Goal: Transaction & Acquisition: Purchase product/service

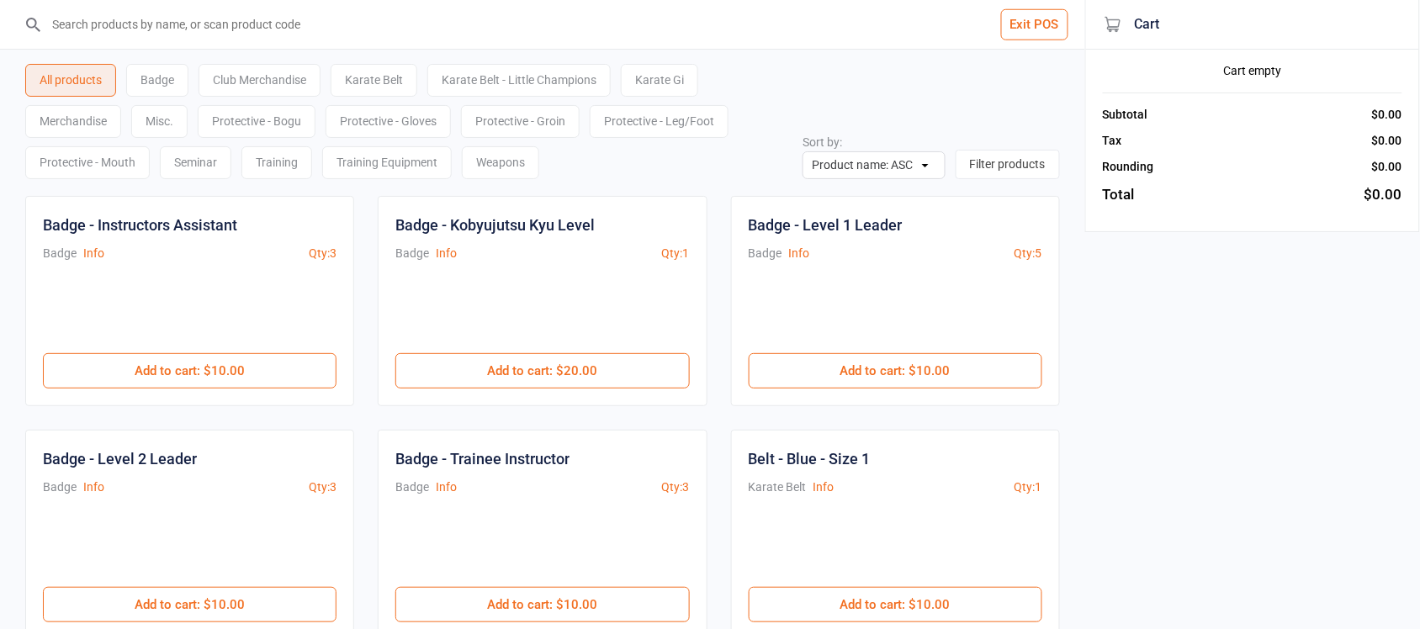
click at [530, 82] on div "Karate Belt - Little Champions" at bounding box center [518, 80] width 183 height 33
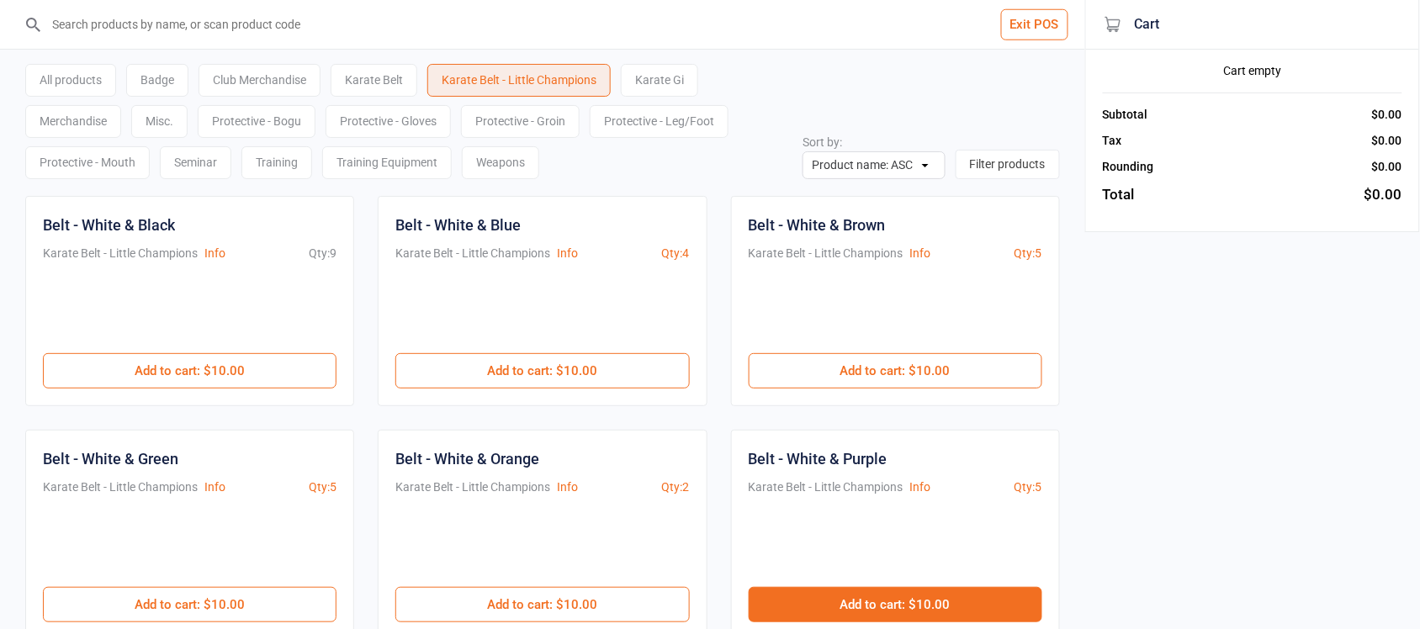
click at [918, 606] on button "Add to cart : $10.00" at bounding box center [896, 604] width 294 height 35
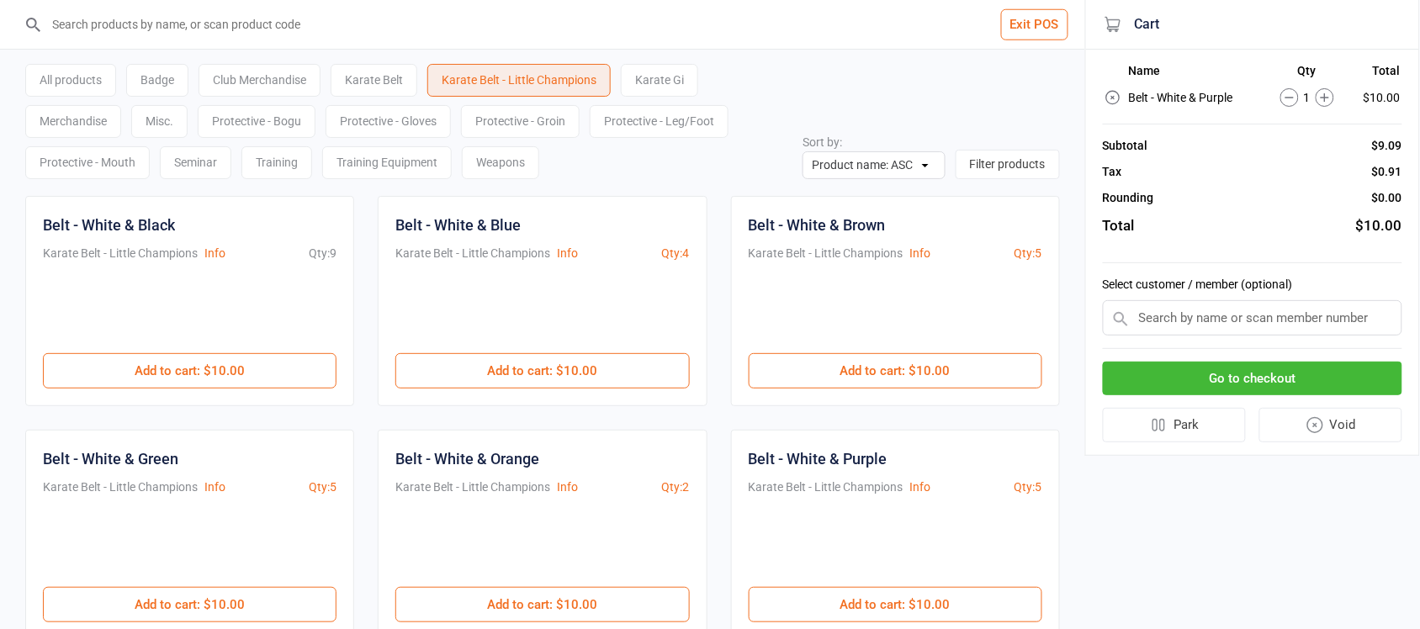
click at [1170, 313] on input "text" at bounding box center [1252, 317] width 299 height 35
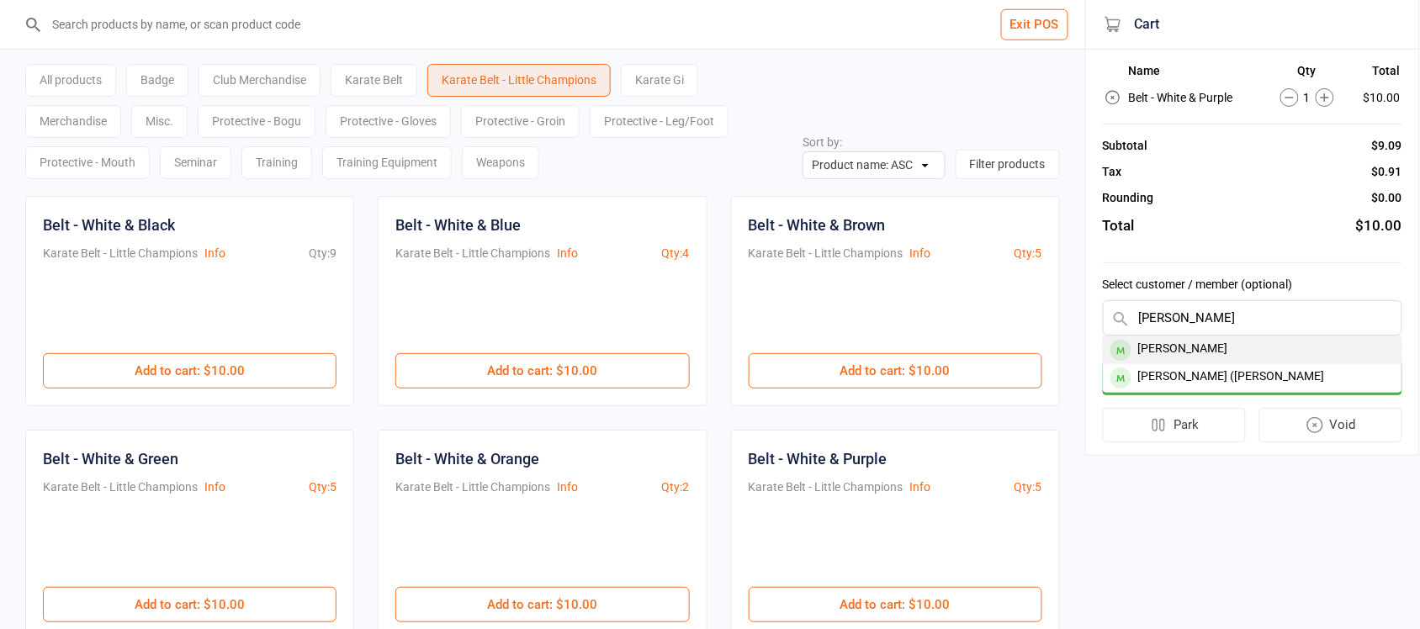
type input "Chloe"
click at [1173, 349] on div "[PERSON_NAME]" at bounding box center [1252, 350] width 298 height 28
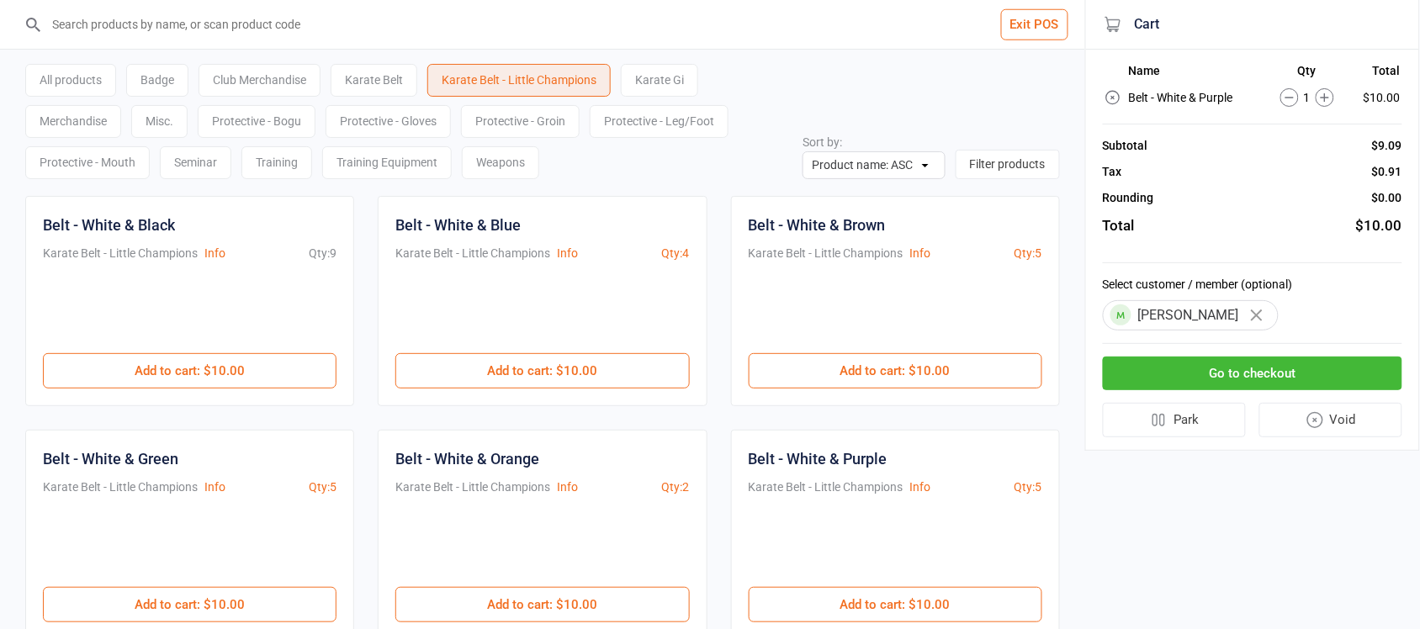
click at [1264, 377] on button "Go to checkout" at bounding box center [1252, 374] width 299 height 34
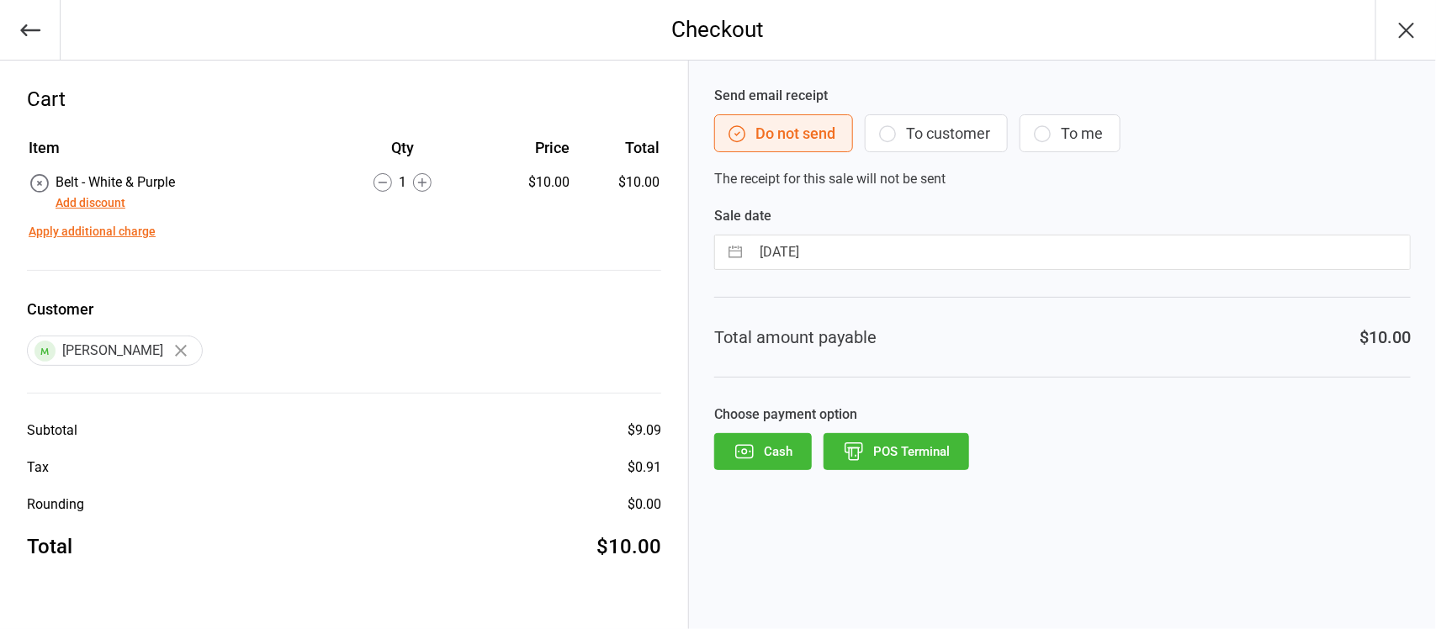
click at [87, 199] on button "Add discount" at bounding box center [91, 203] width 70 height 18
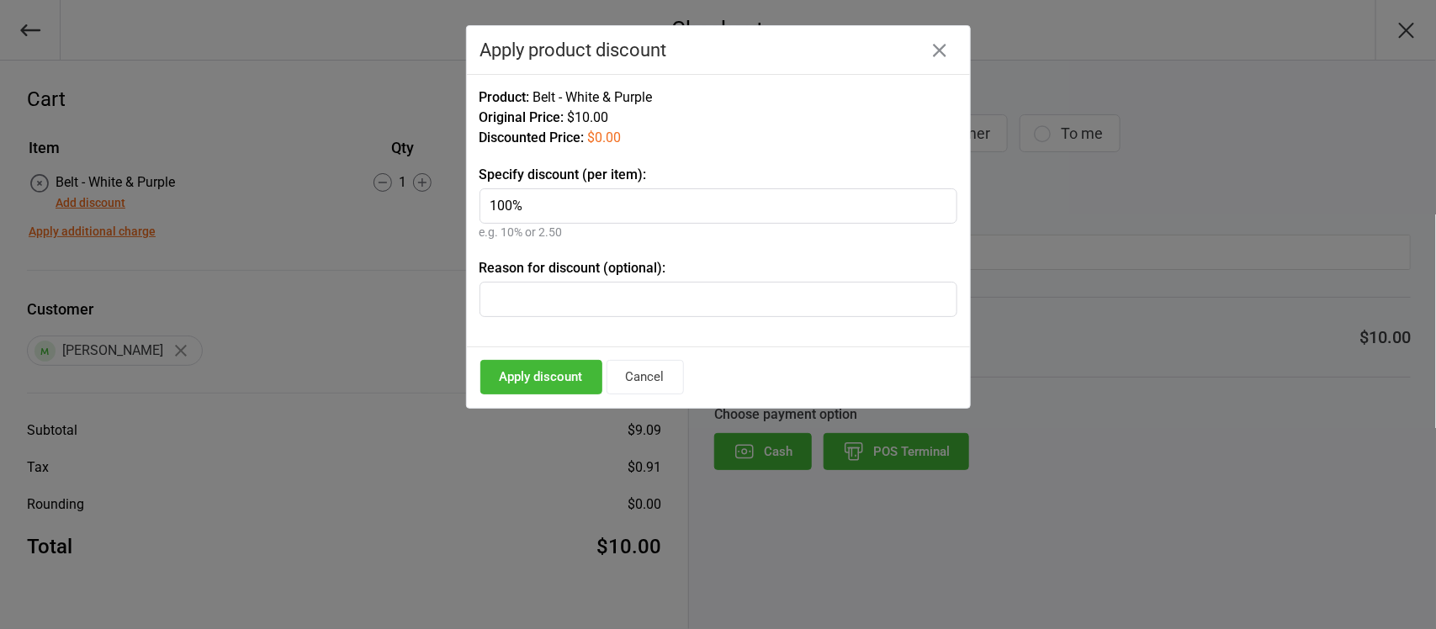
type input "100%"
drag, startPoint x: 585, startPoint y: 308, endPoint x: 355, endPoint y: 290, distance: 231.1
click at [356, 284] on div "Checkout Cart Item Qty Price Total Belt - White & Purple Add discount 1 $10.00 …" at bounding box center [718, 314] width 1436 height 629
type input "LC Grading"
click at [566, 381] on button "Apply discount" at bounding box center [541, 377] width 122 height 34
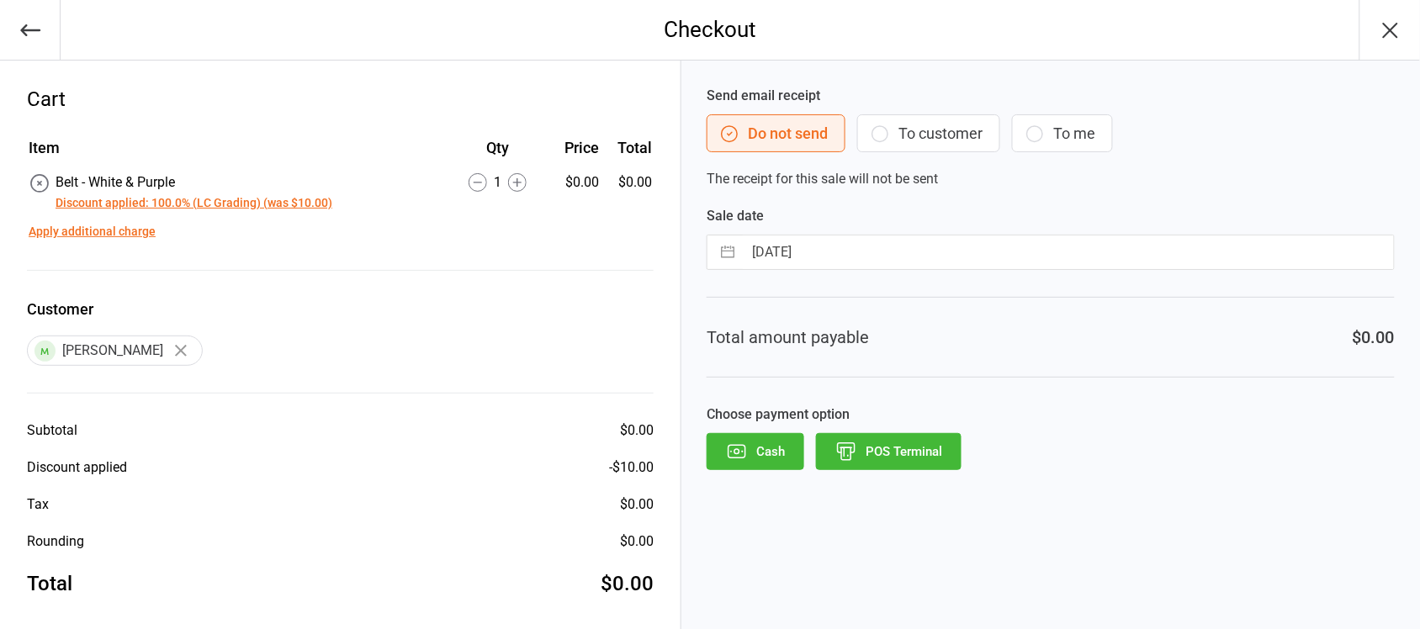
click at [775, 450] on button "Cash" at bounding box center [755, 451] width 98 height 37
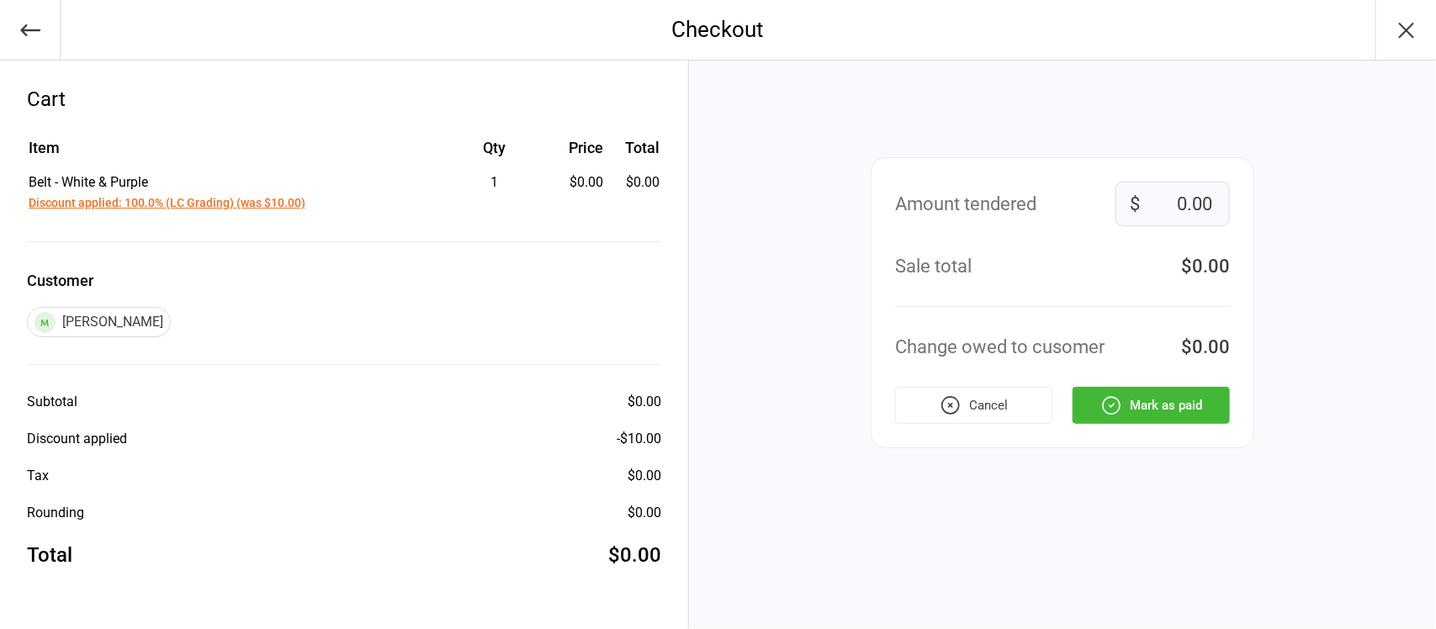
click at [1174, 398] on button "Mark as paid" at bounding box center [1150, 405] width 157 height 37
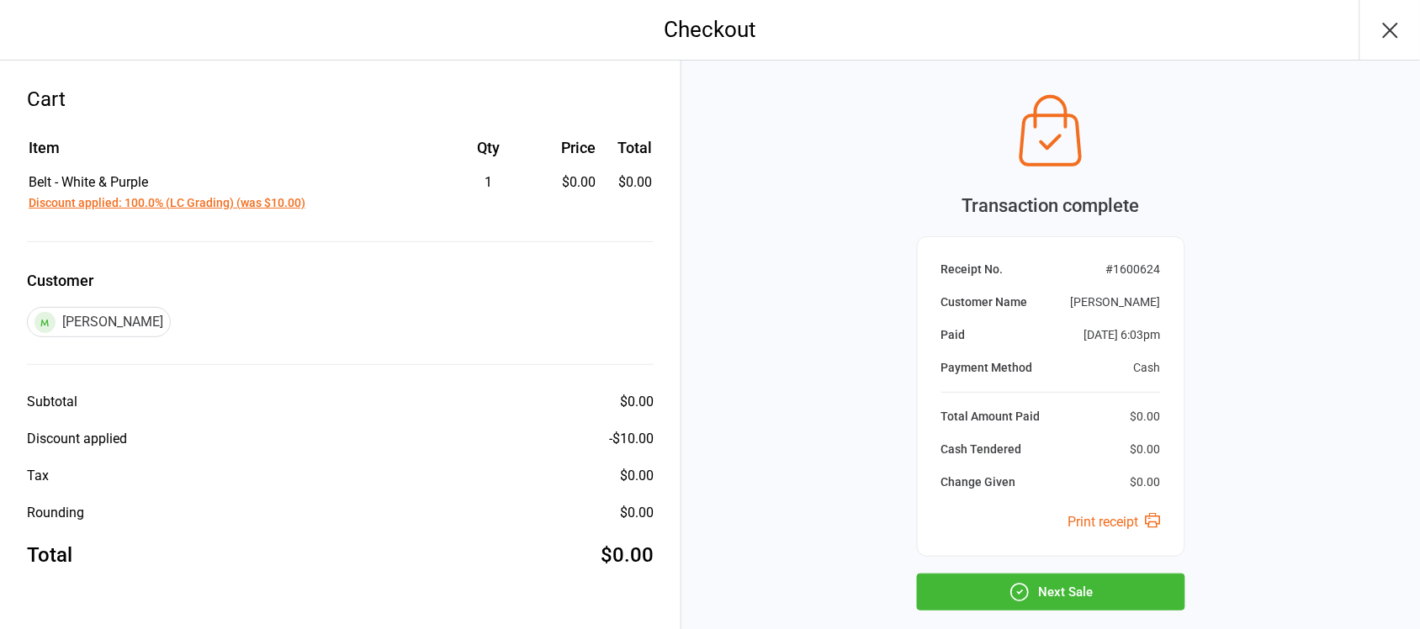
click at [1071, 599] on button "Next Sale" at bounding box center [1051, 592] width 268 height 37
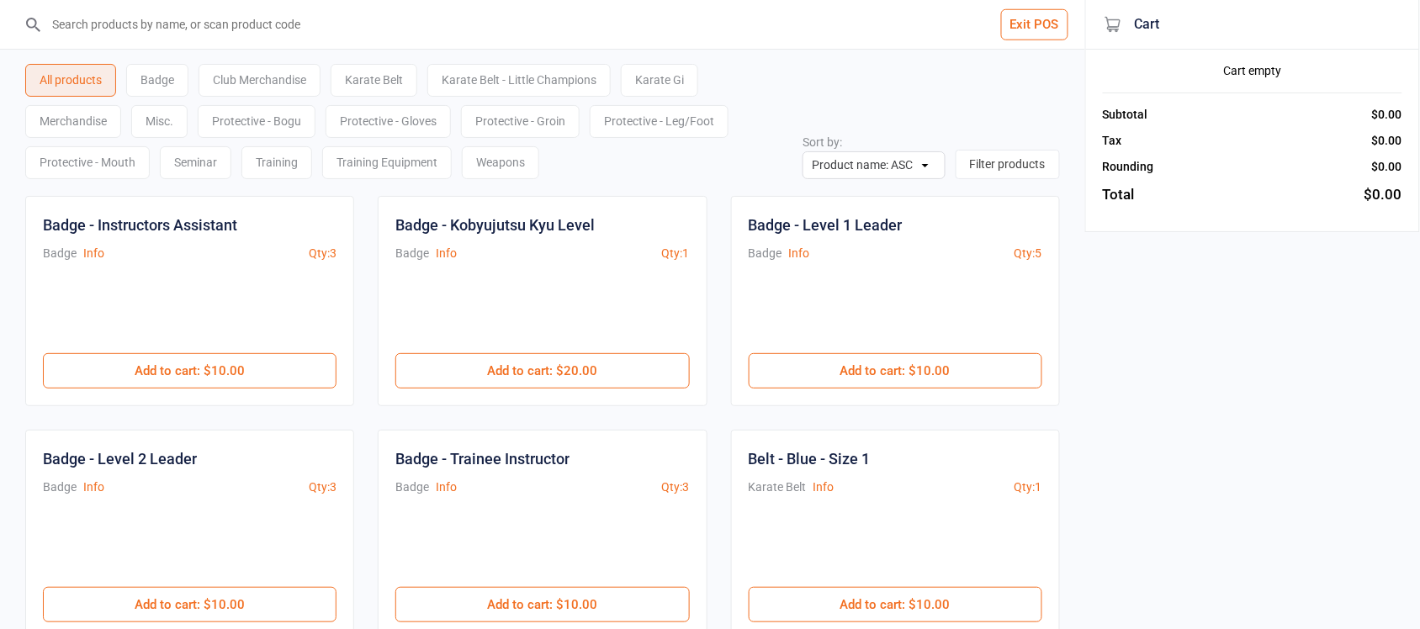
click at [511, 69] on div "Karate Belt - Little Champions" at bounding box center [518, 80] width 183 height 33
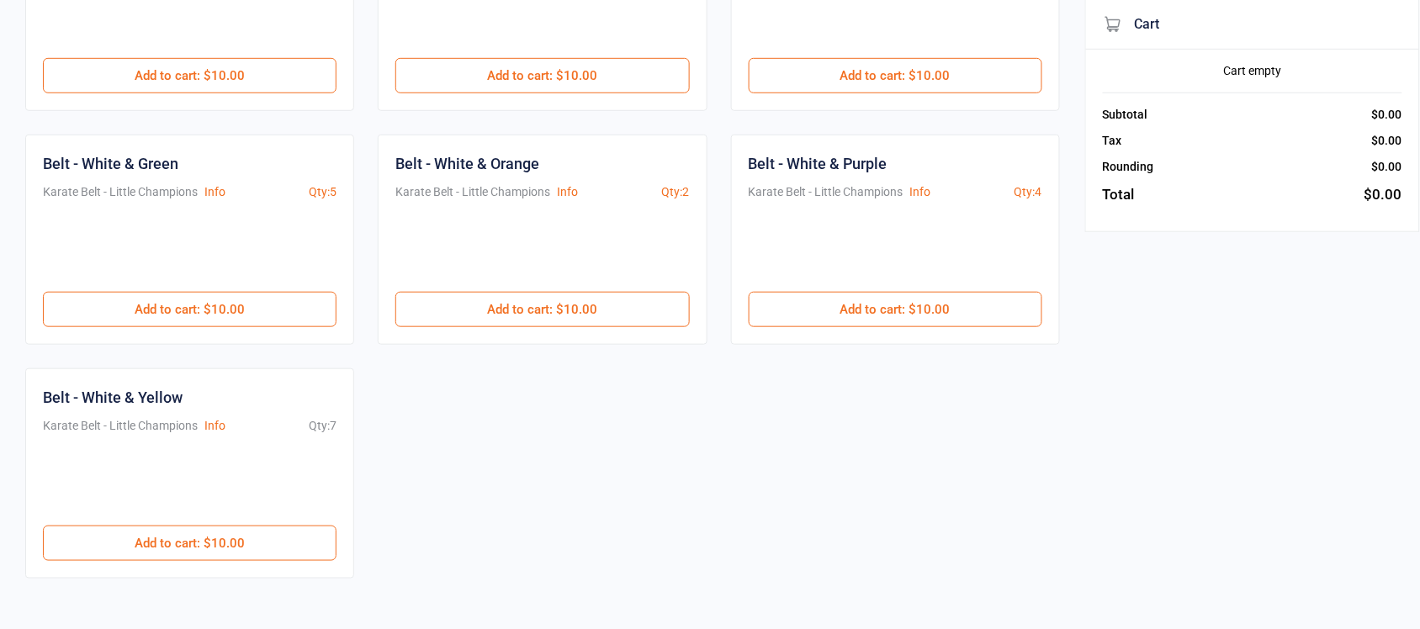
scroll to position [315, 0]
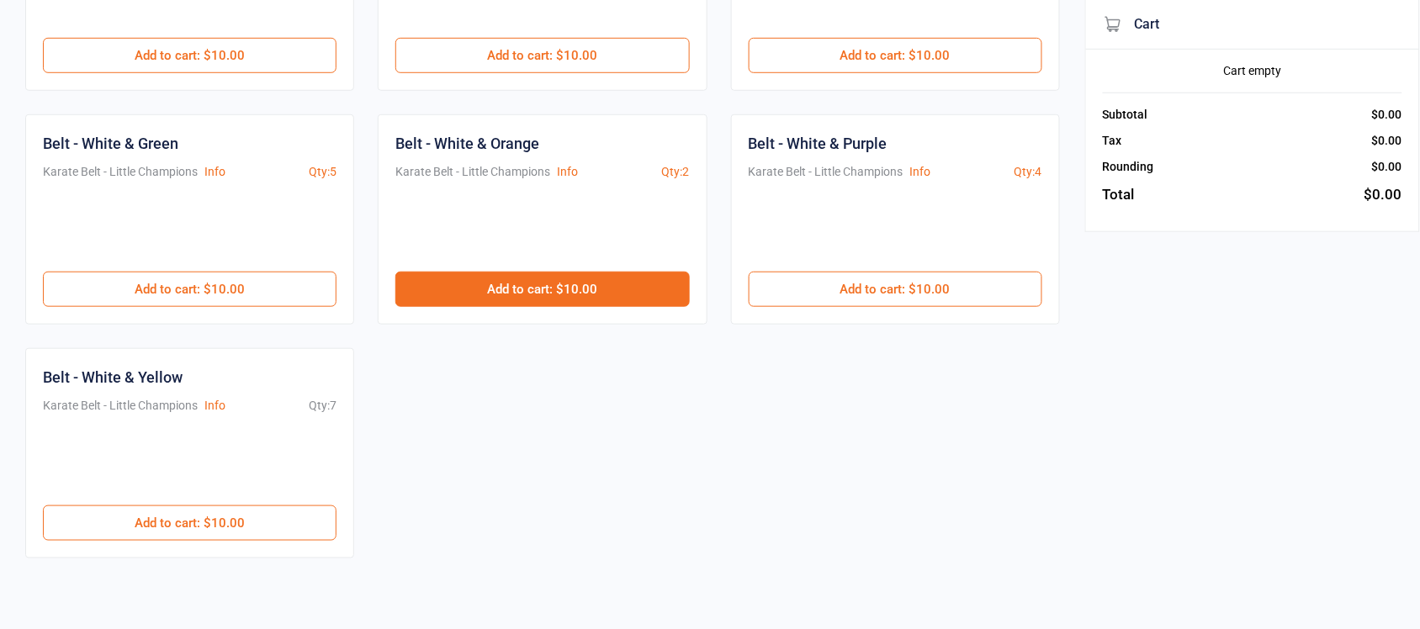
click at [530, 283] on button "Add to cart : $10.00" at bounding box center [542, 289] width 294 height 35
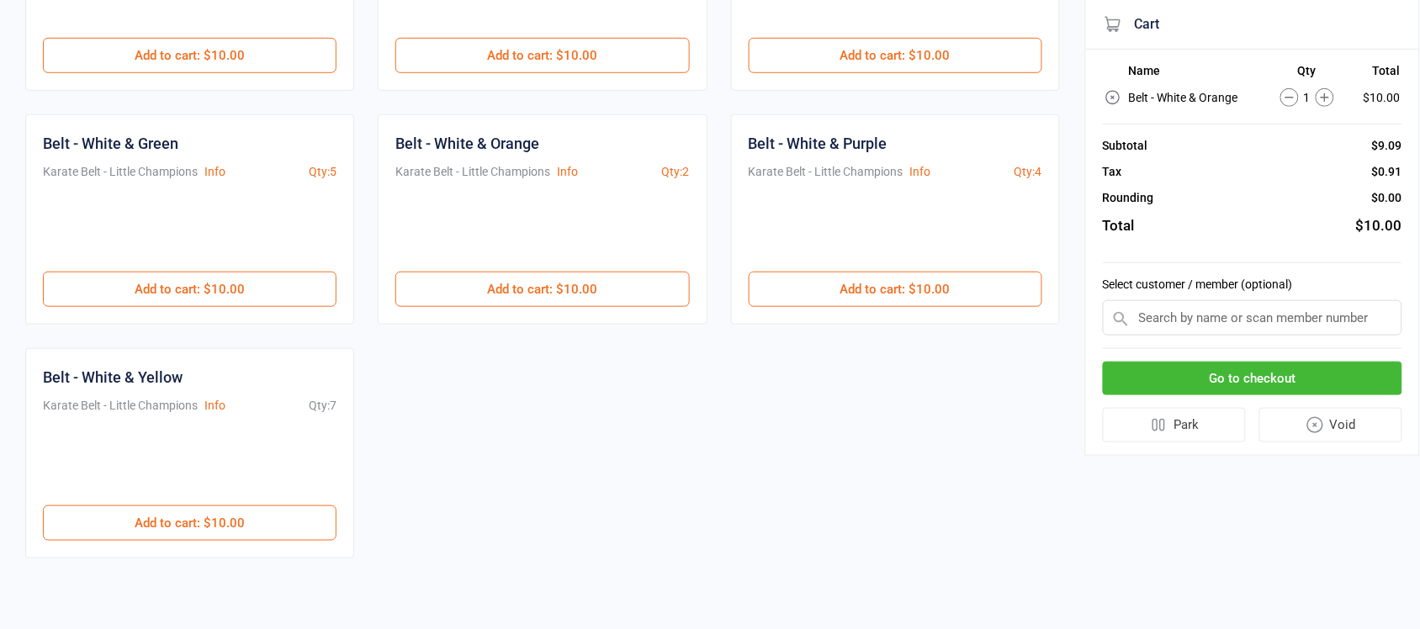
click at [1192, 318] on input "text" at bounding box center [1252, 317] width 299 height 35
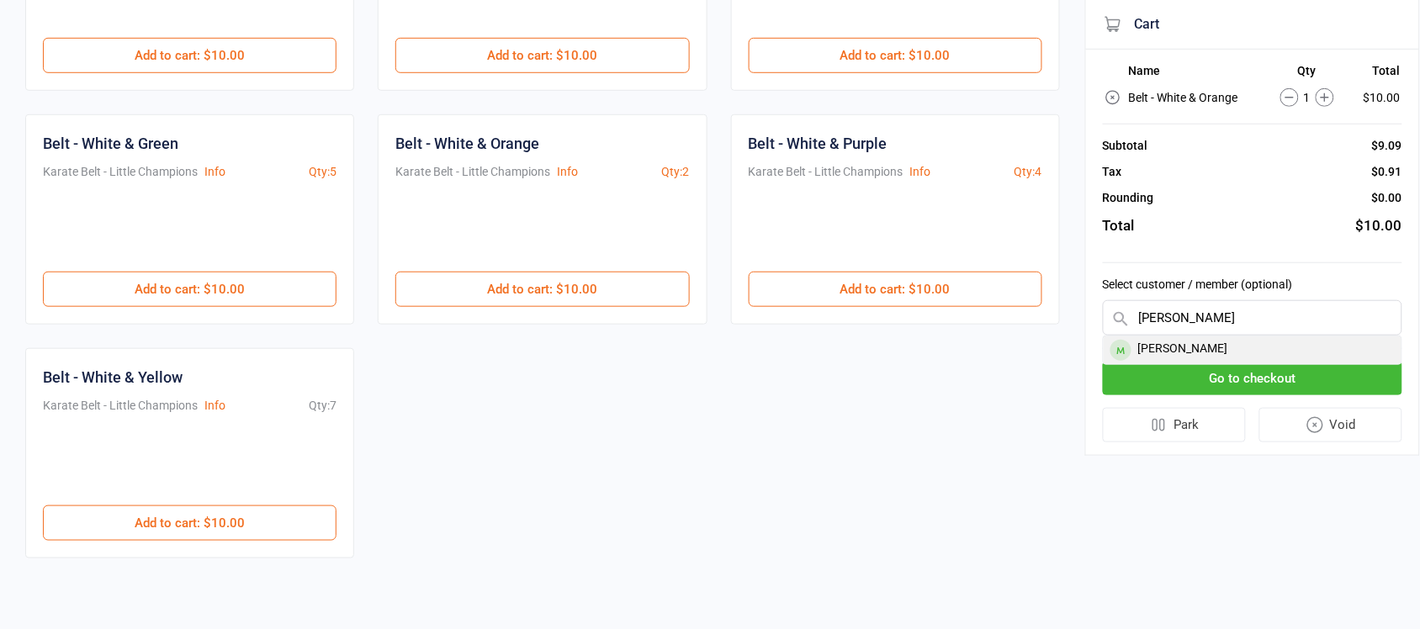
type input "Ted"
click at [1167, 347] on div "[PERSON_NAME]" at bounding box center [1252, 350] width 298 height 28
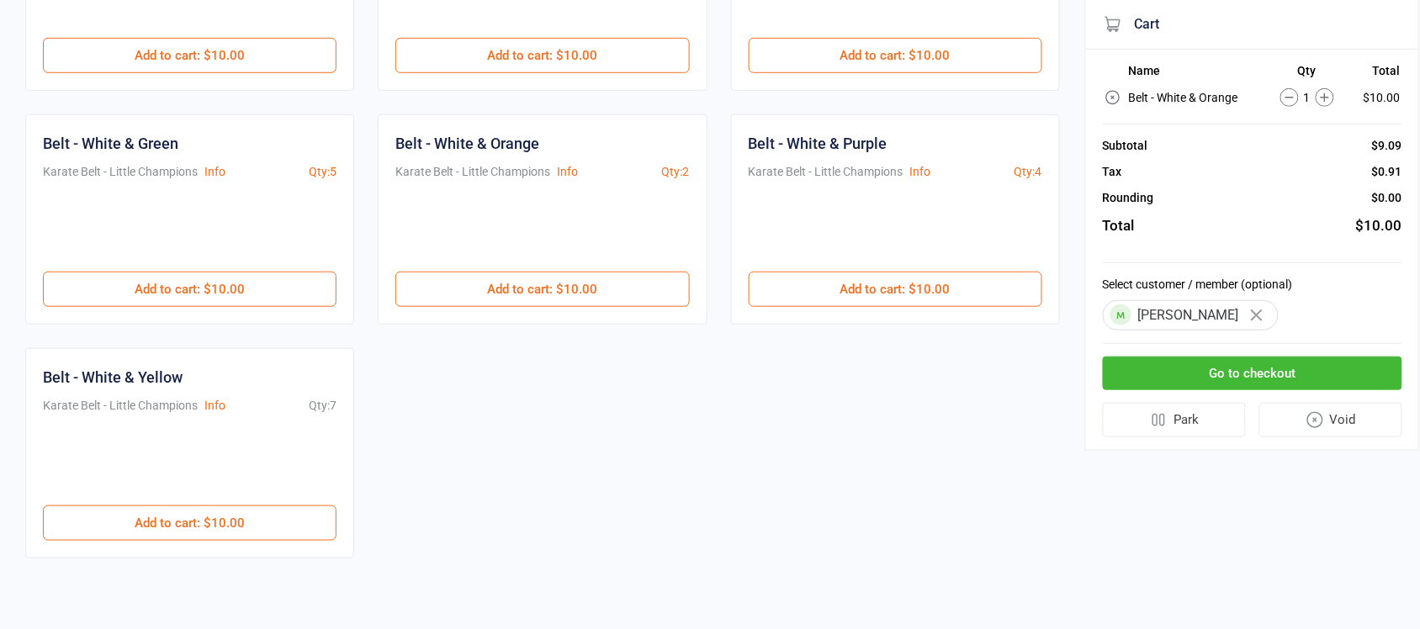
click at [1272, 388] on button "Go to checkout" at bounding box center [1252, 374] width 299 height 34
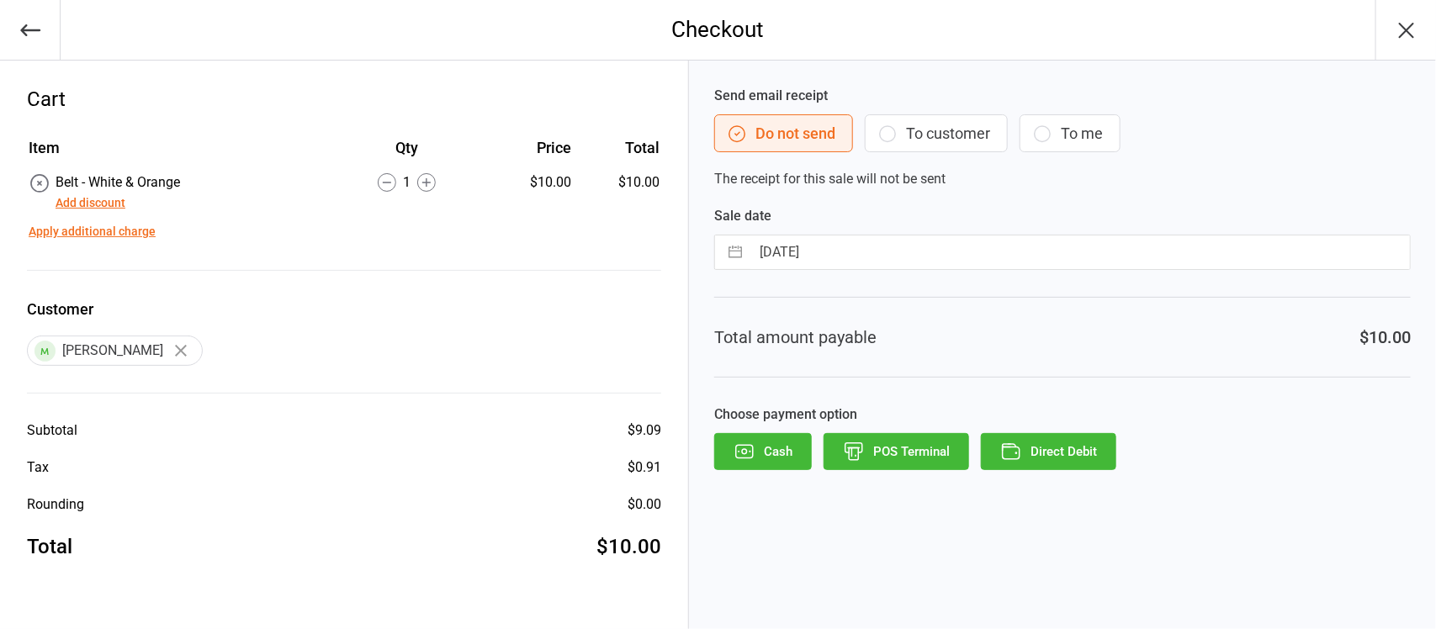
click at [69, 199] on button "Add discount" at bounding box center [91, 203] width 70 height 18
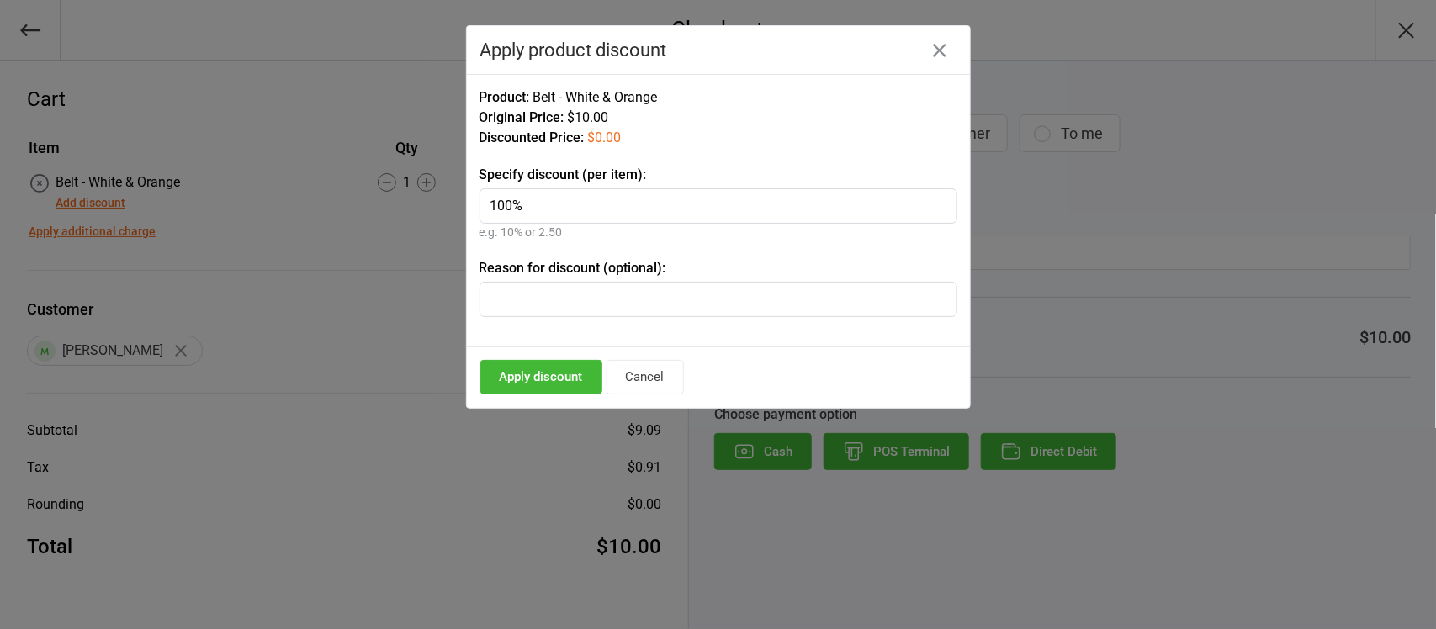
type input "100%"
paste input "LC Grading"
type input "LC Grading"
click at [537, 370] on button "Apply discount" at bounding box center [541, 377] width 122 height 34
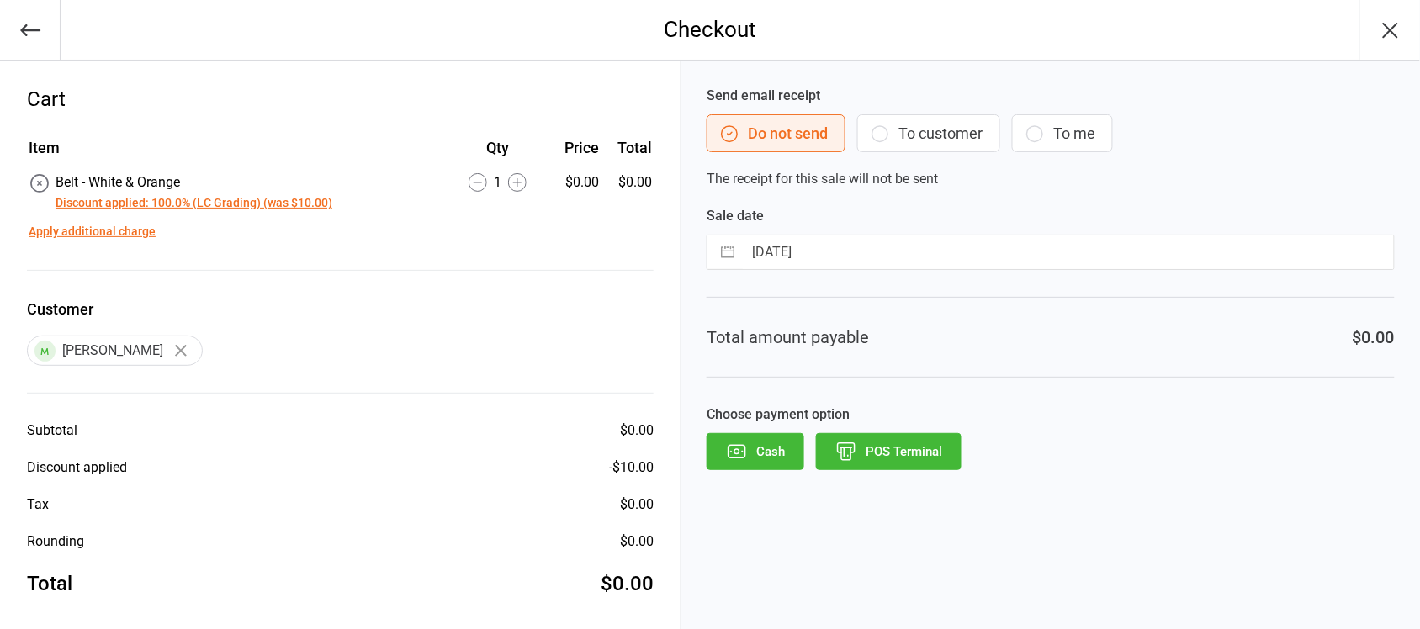
click at [753, 454] on button "Cash" at bounding box center [755, 451] width 98 height 37
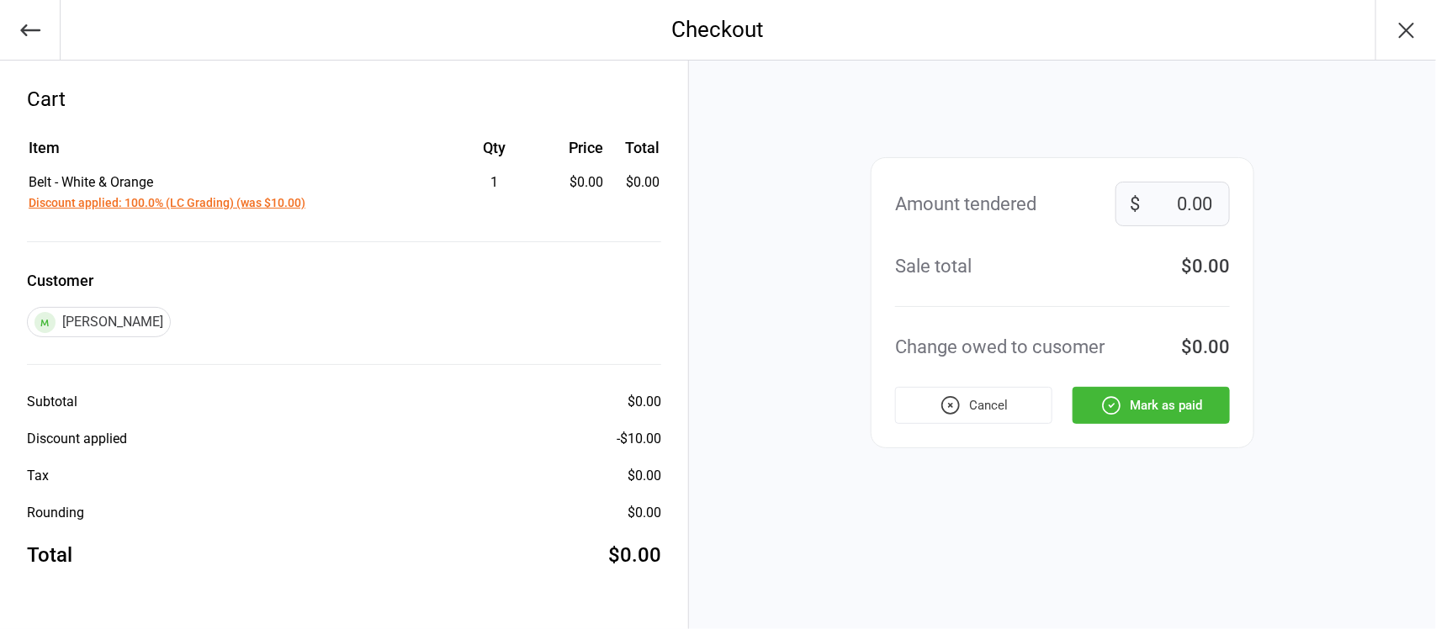
click at [1187, 409] on button "Mark as paid" at bounding box center [1150, 405] width 157 height 37
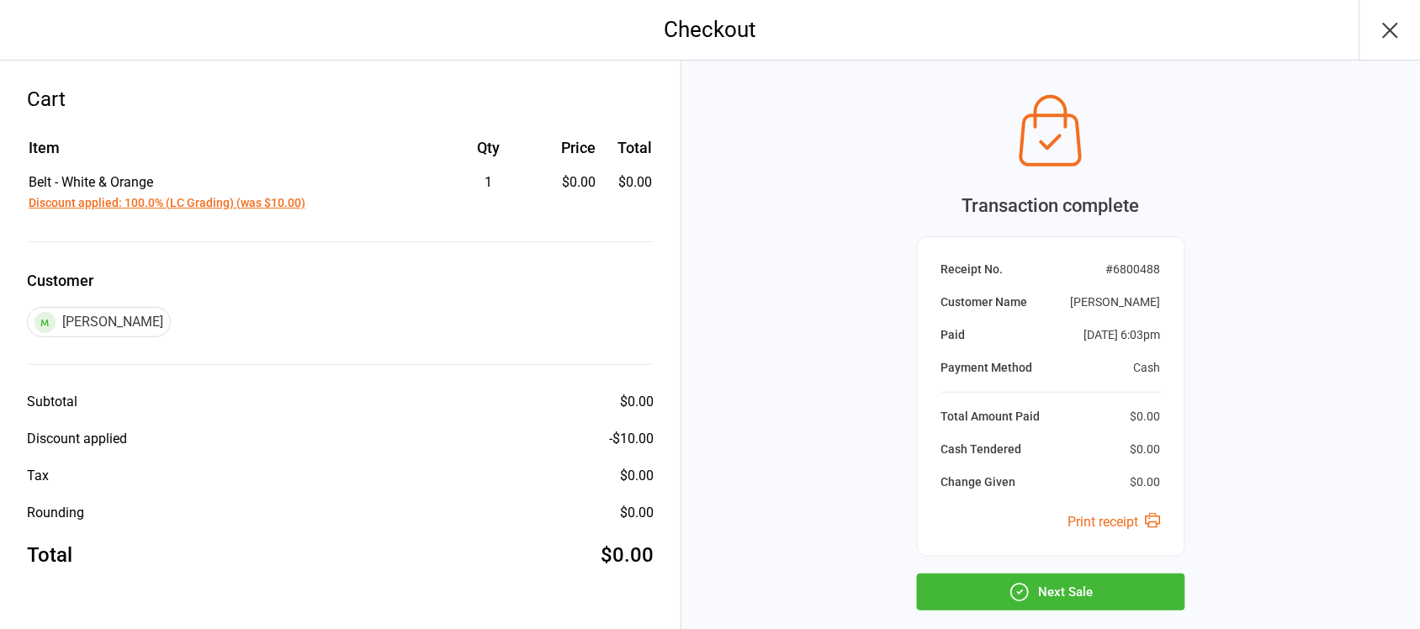
click at [1056, 590] on button "Next Sale" at bounding box center [1051, 592] width 268 height 37
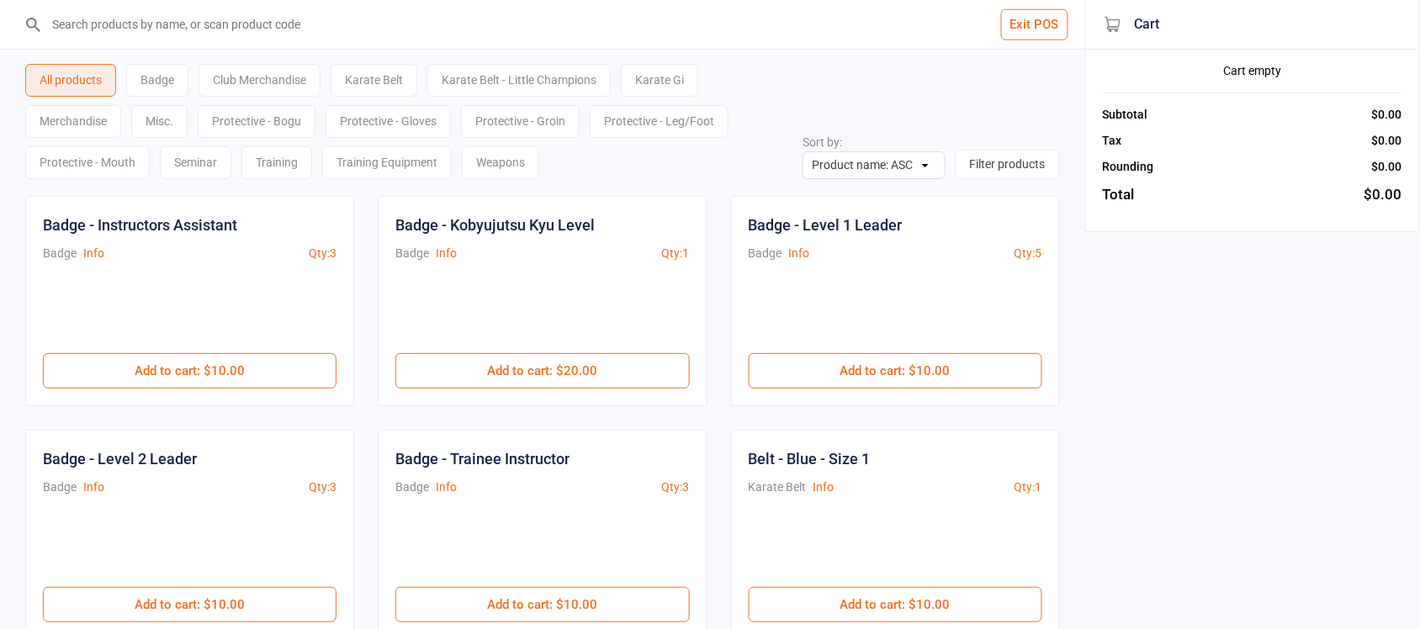
click at [675, 80] on div "Karate Gi" at bounding box center [659, 80] width 77 height 33
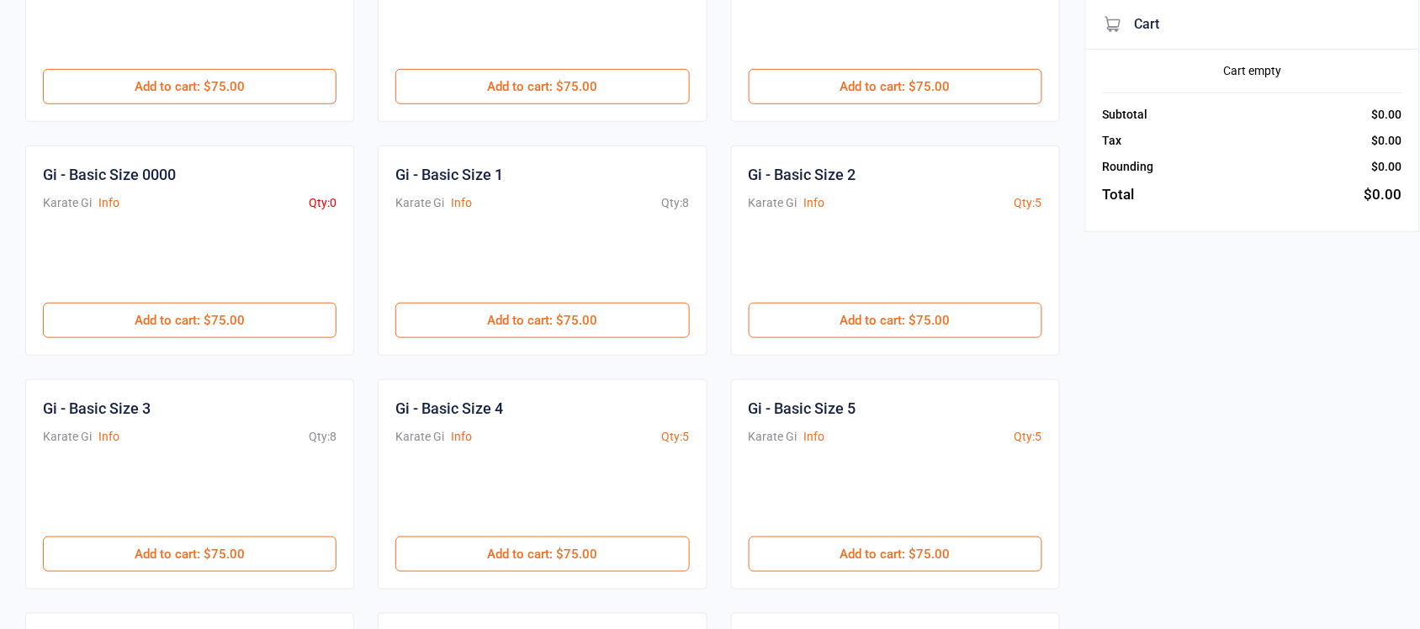
scroll to position [315, 0]
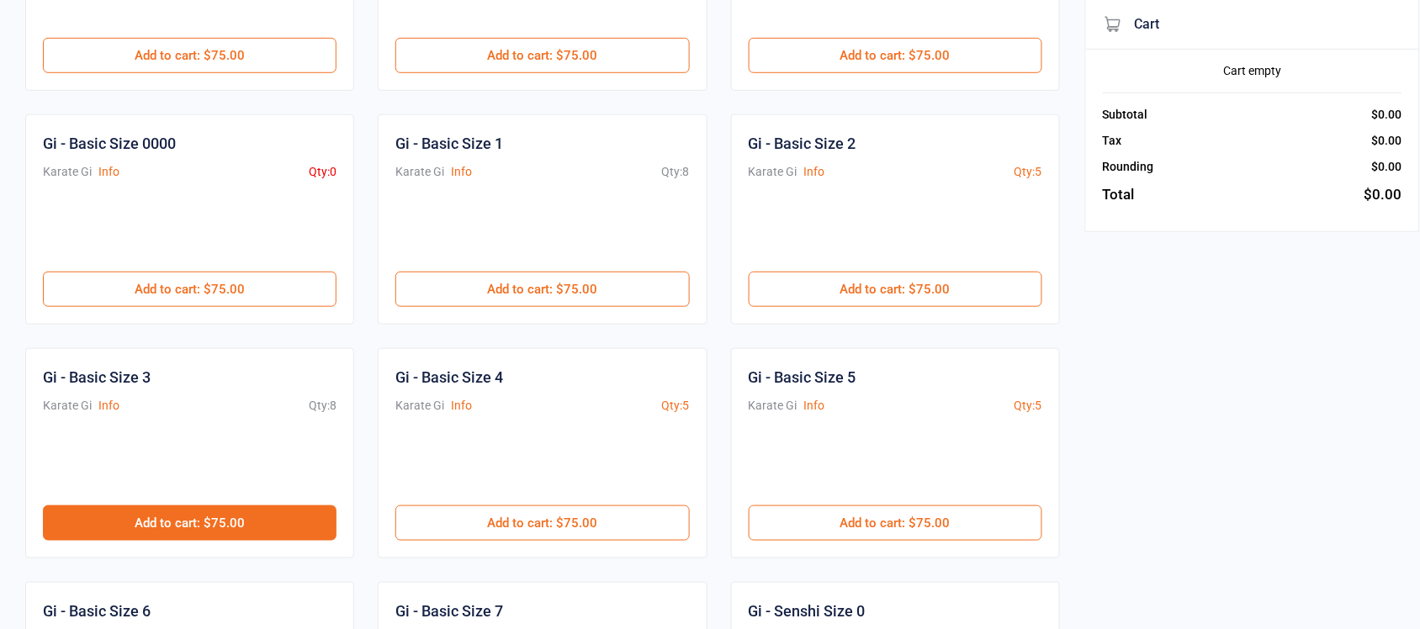
click at [215, 532] on button "Add to cart : $75.00" at bounding box center [190, 522] width 294 height 35
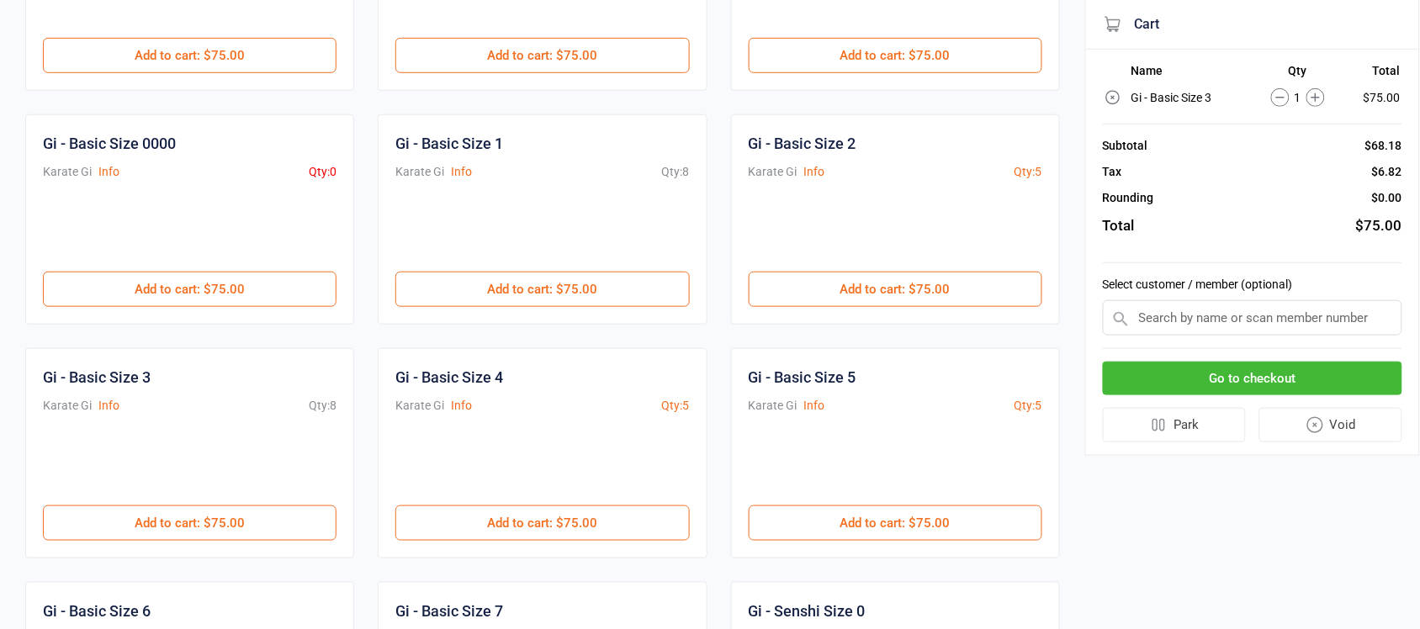
click at [1194, 318] on input "text" at bounding box center [1252, 317] width 299 height 35
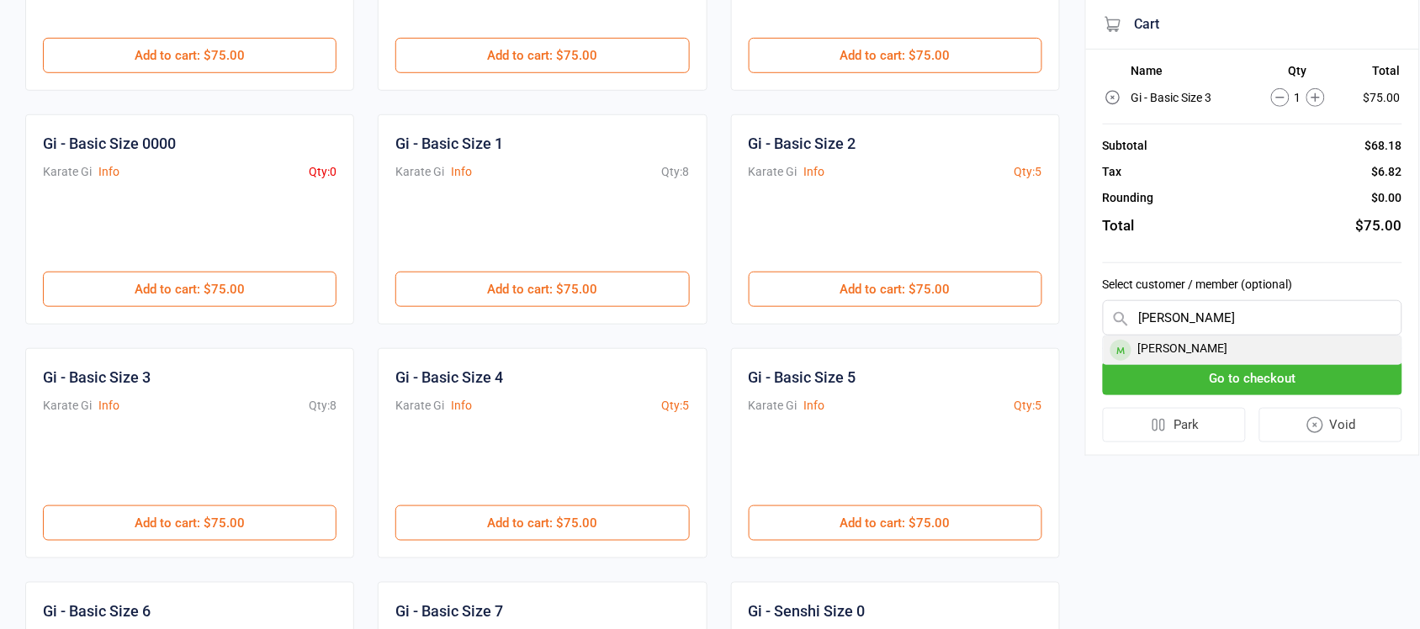
type input "debor"
click at [1212, 347] on div "Deborah Canepa" at bounding box center [1252, 350] width 298 height 28
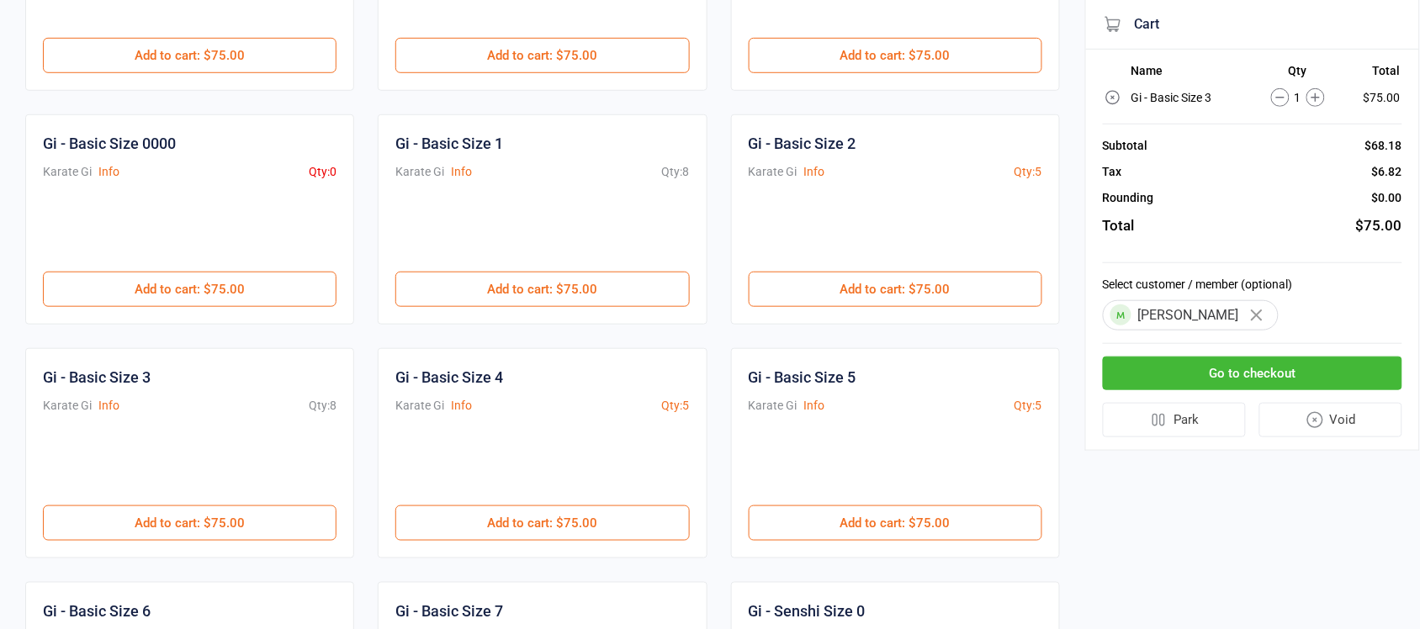
click at [1263, 373] on button "Go to checkout" at bounding box center [1252, 374] width 299 height 34
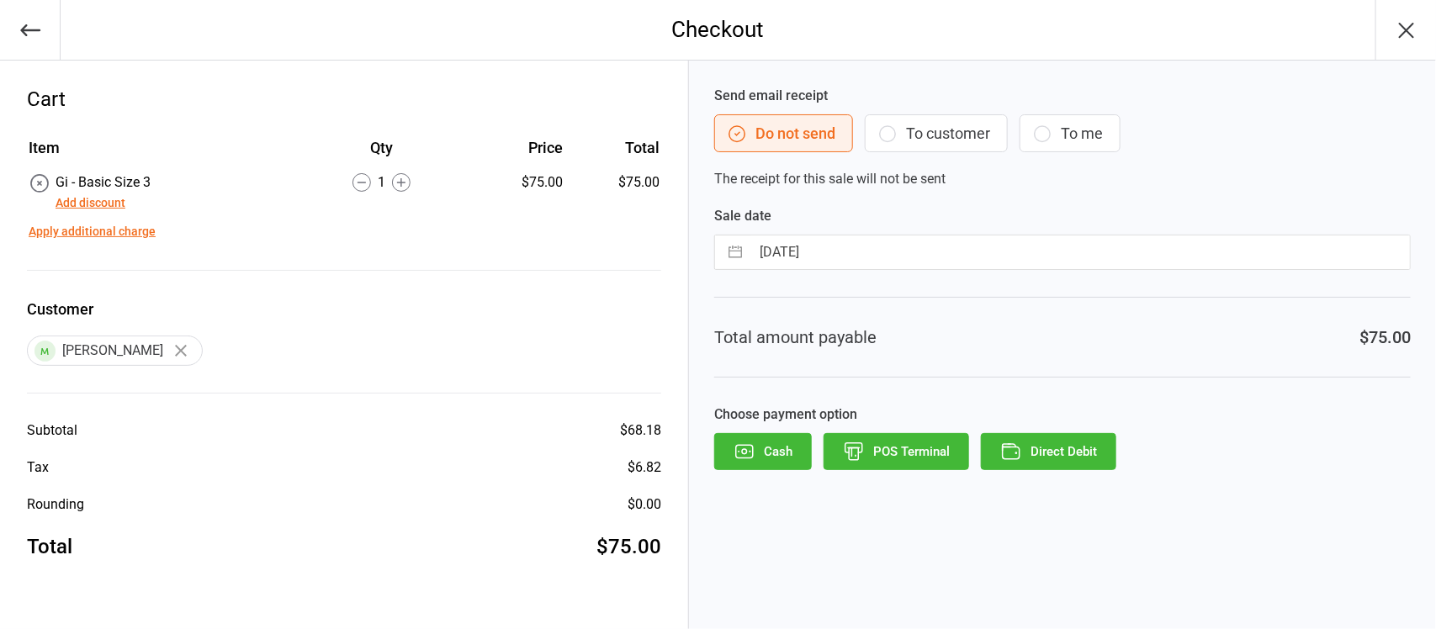
click at [115, 204] on button "Add discount" at bounding box center [91, 203] width 70 height 18
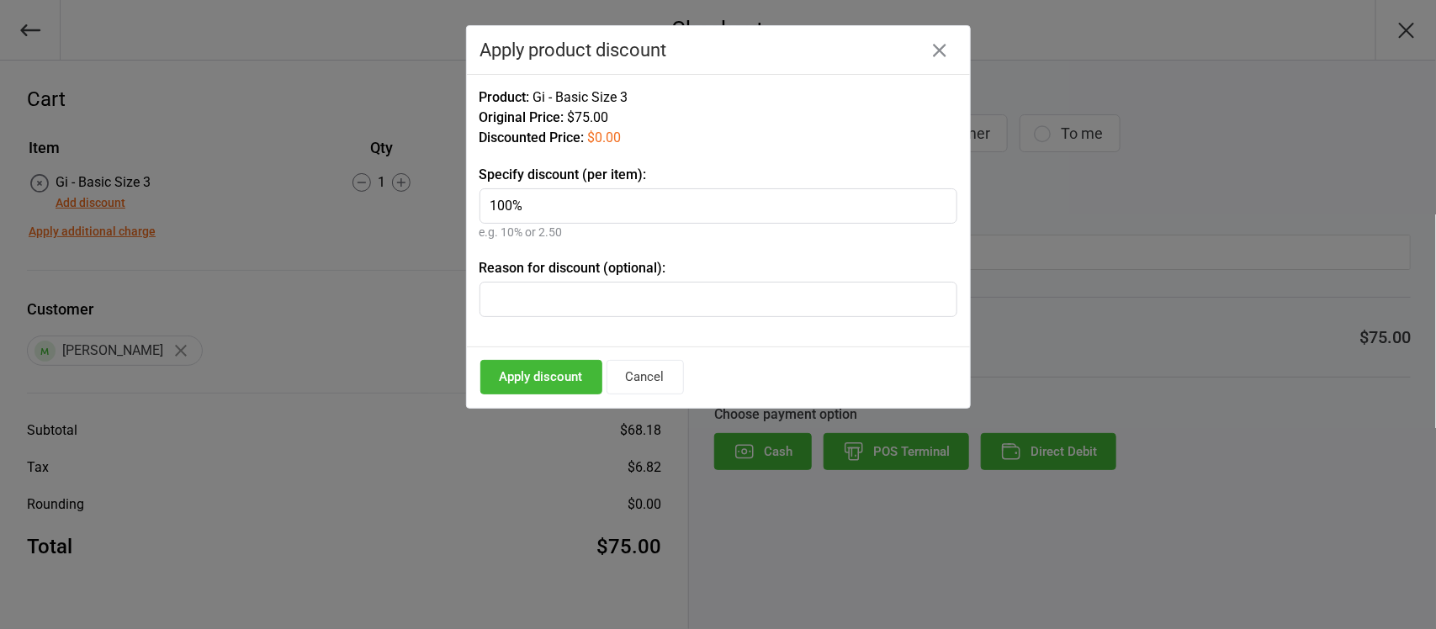
type input "100%"
type input "New Starter"
click at [649, 377] on button "Cancel" at bounding box center [644, 377] width 77 height 34
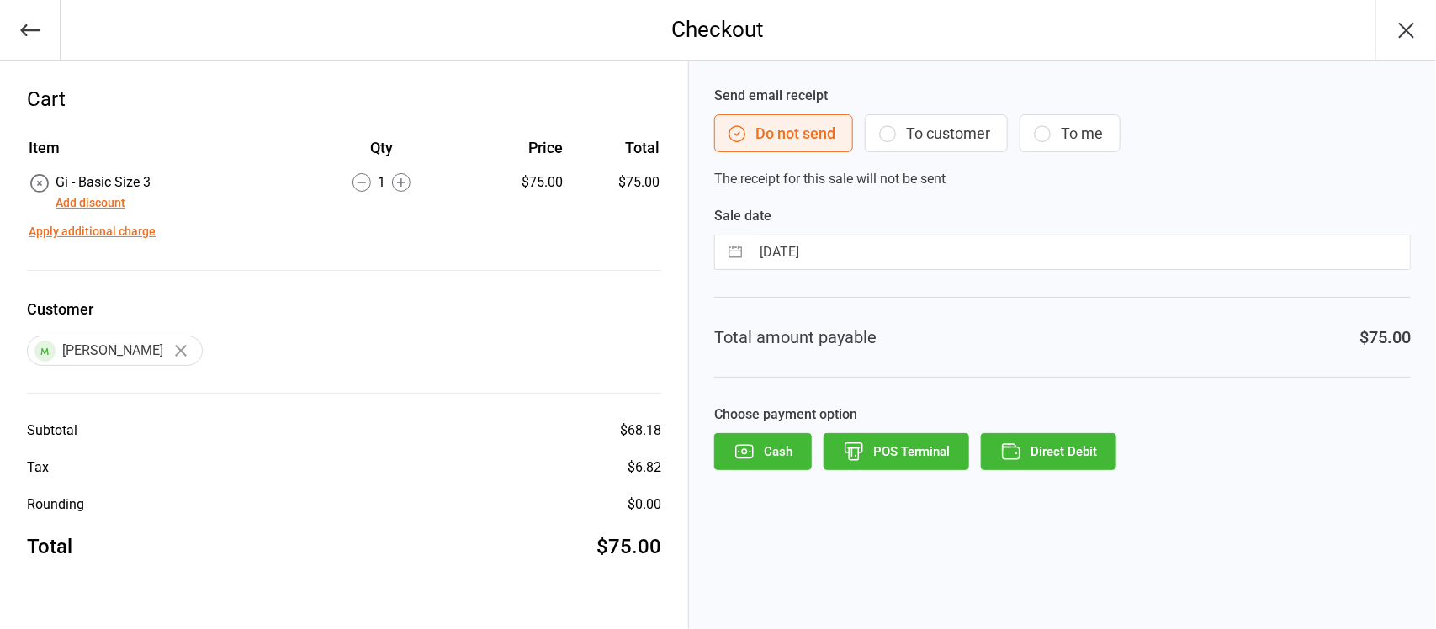
click at [1417, 31] on icon "button" at bounding box center [1406, 30] width 27 height 27
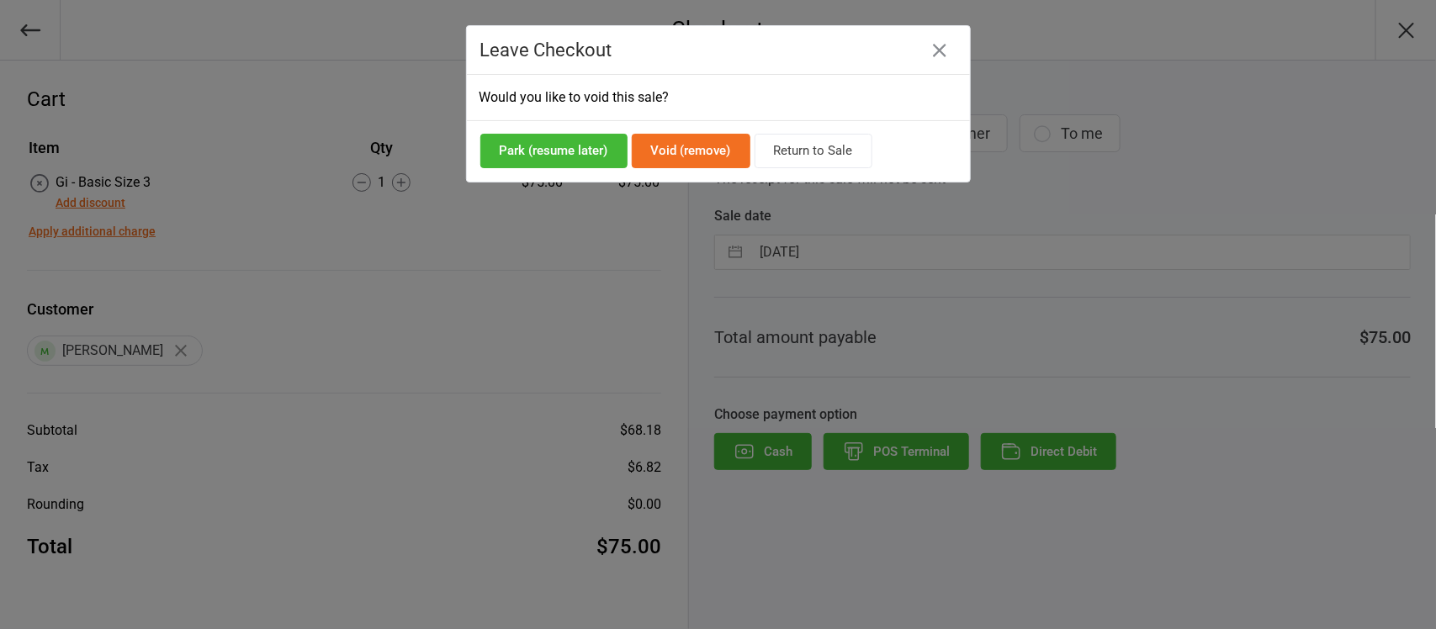
click at [724, 151] on button "Void (remove)" at bounding box center [691, 151] width 119 height 34
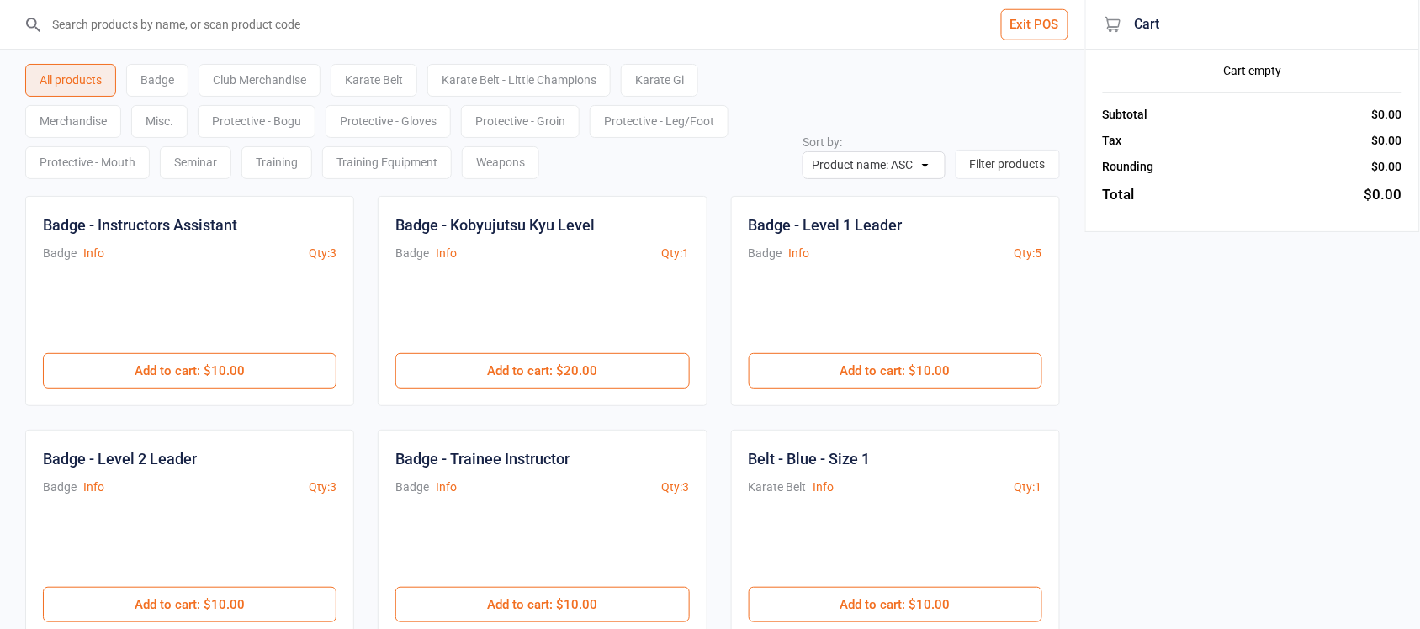
click at [1019, 21] on button "Exit POS" at bounding box center [1034, 24] width 67 height 31
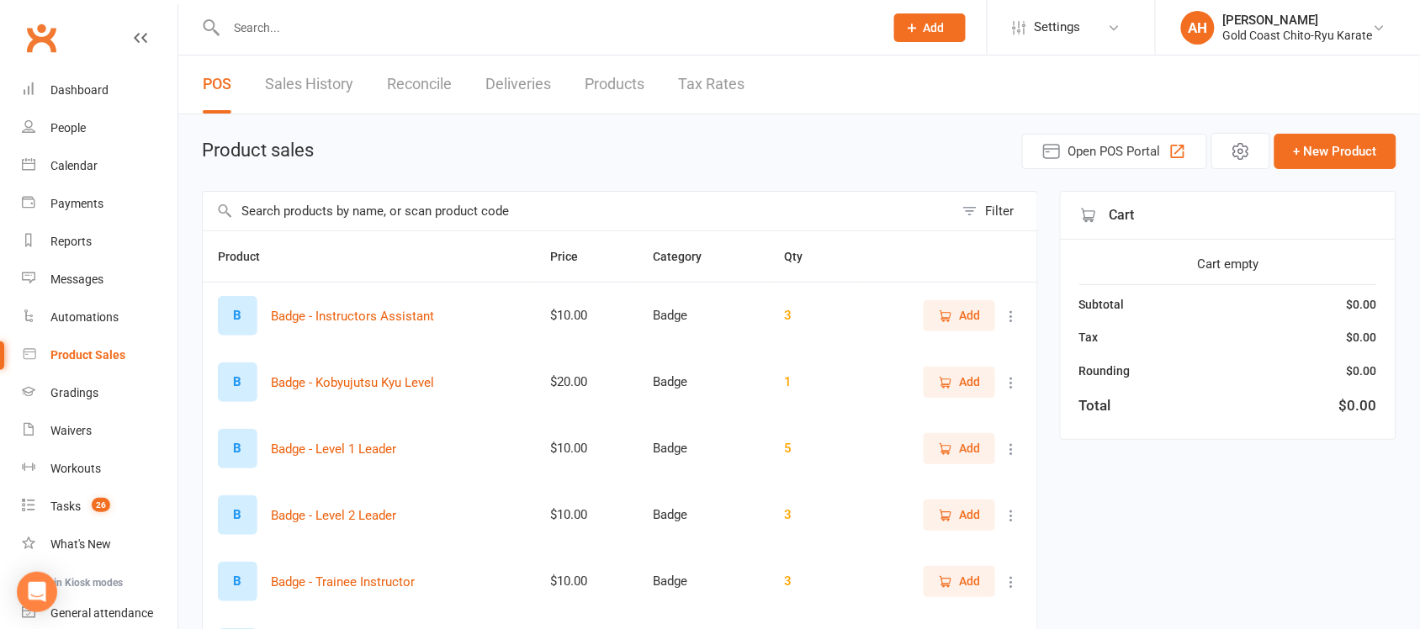
click at [305, 95] on link "Sales History" at bounding box center [309, 85] width 88 height 58
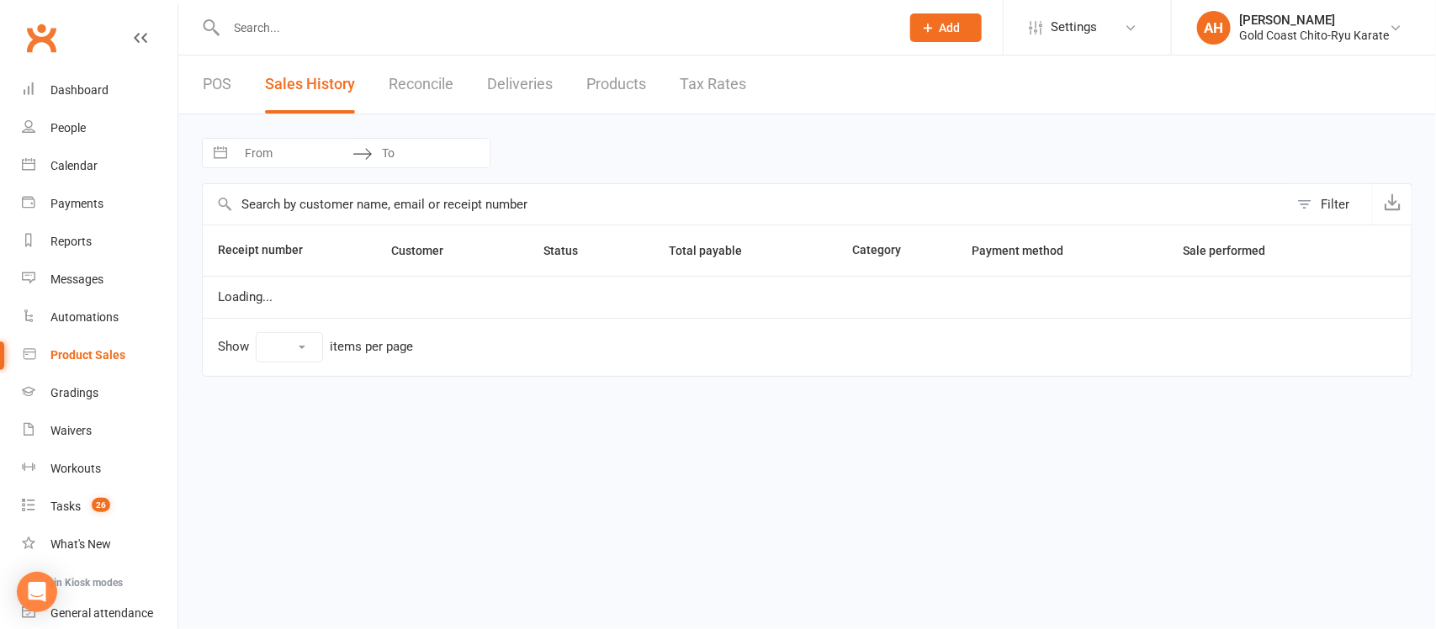
select select "25"
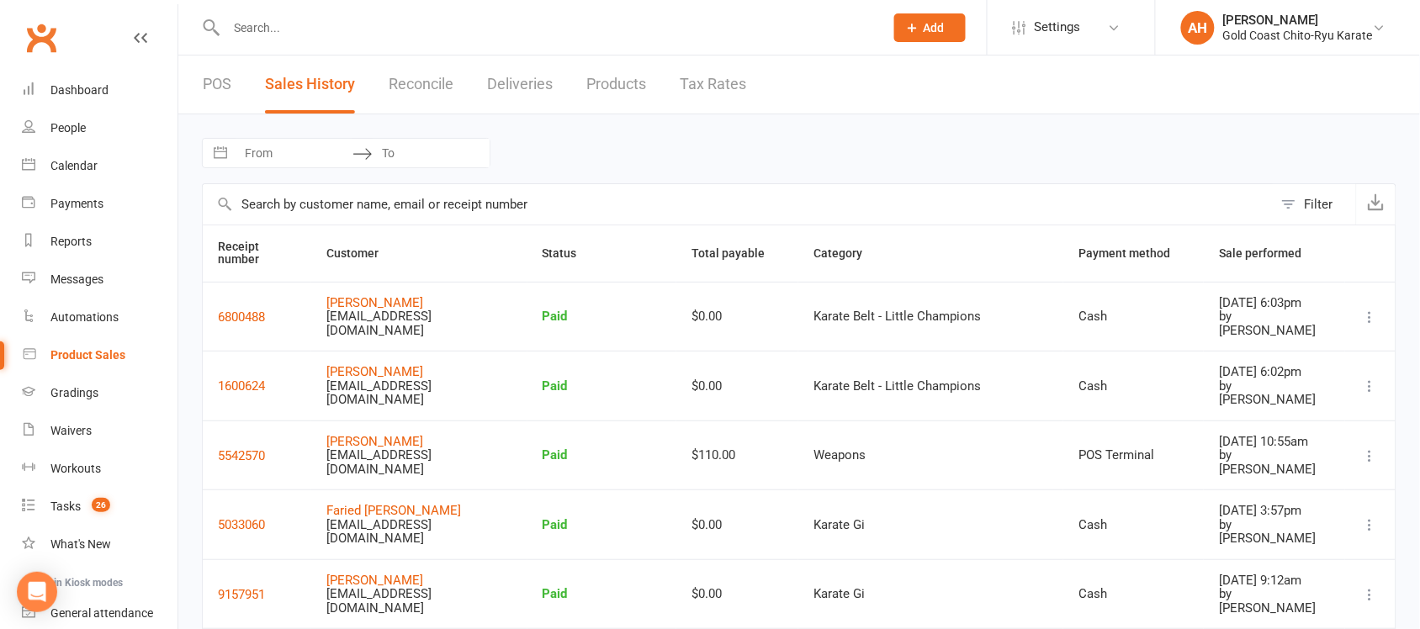
click at [224, 85] on link "POS" at bounding box center [217, 85] width 29 height 58
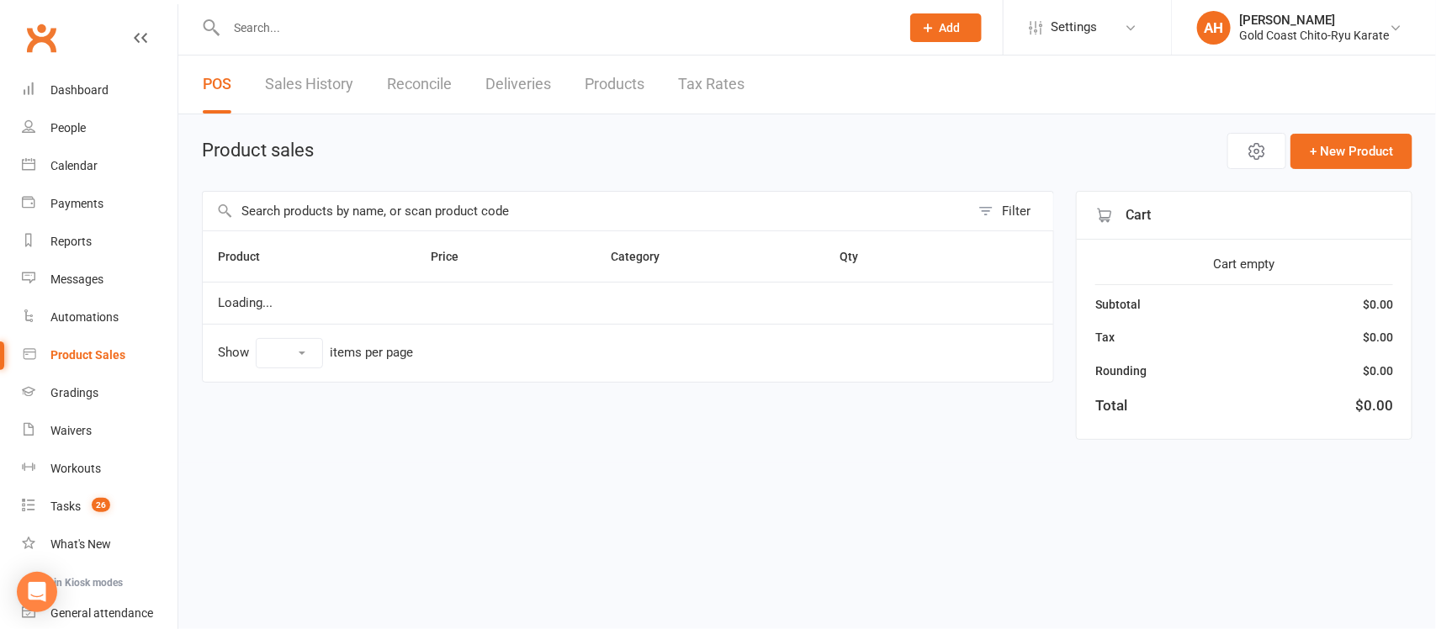
select select "10"
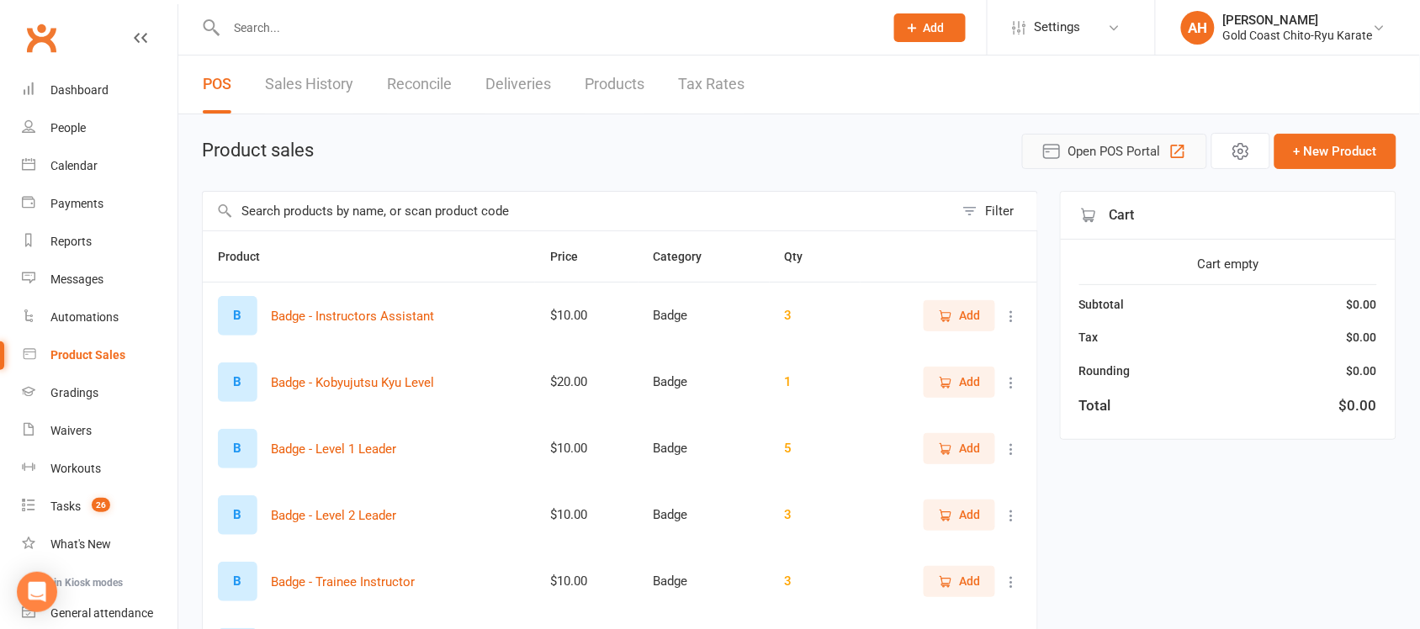
click at [1087, 154] on span "Open POS Portal" at bounding box center [1114, 151] width 93 height 20
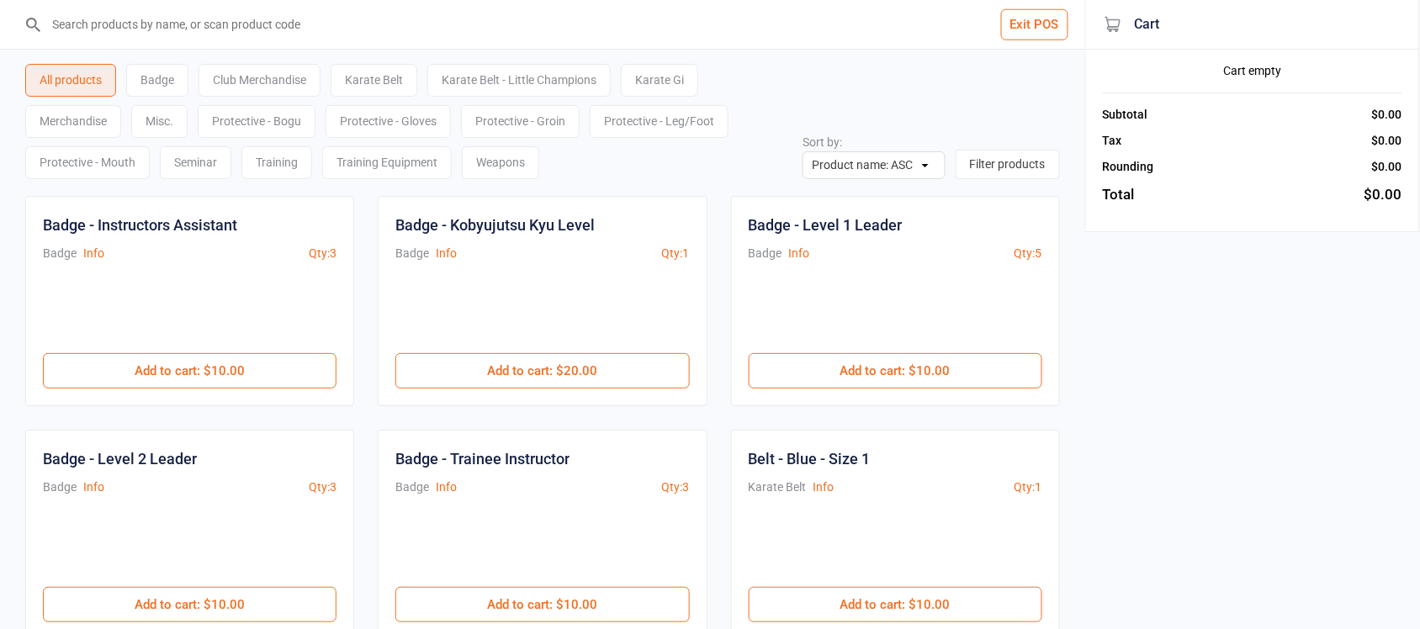
click at [679, 77] on div "Karate Gi" at bounding box center [659, 80] width 77 height 33
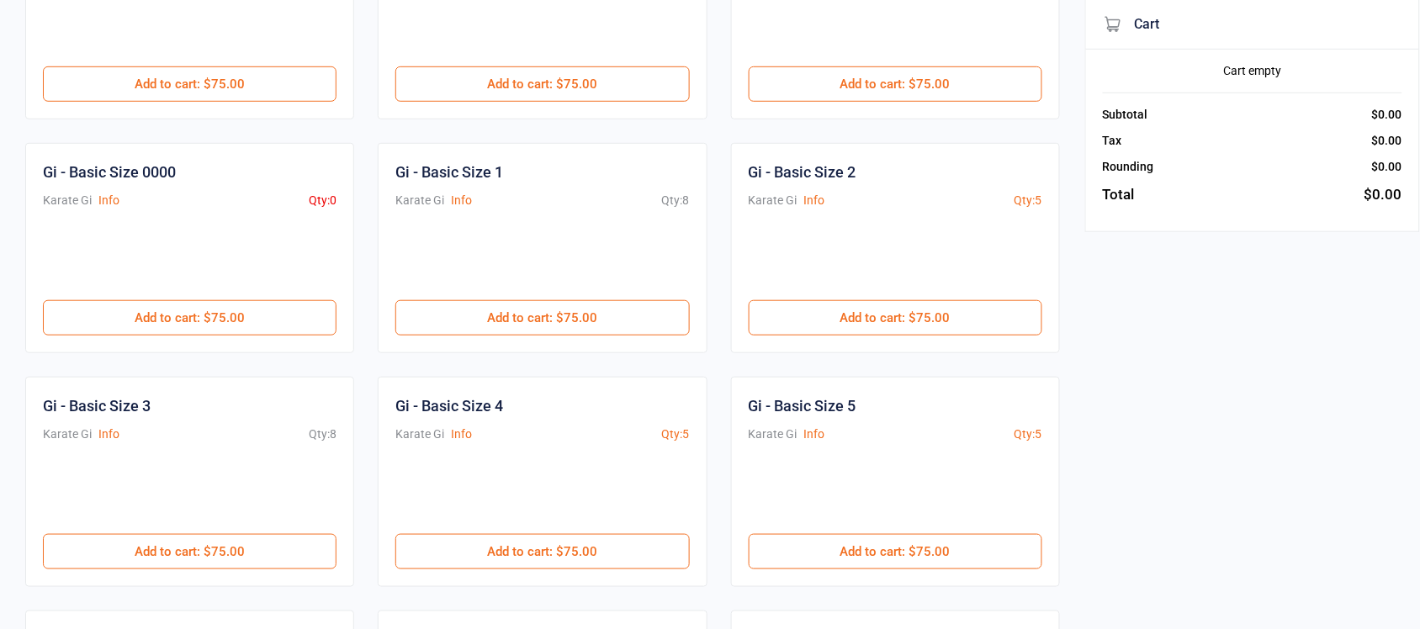
scroll to position [315, 0]
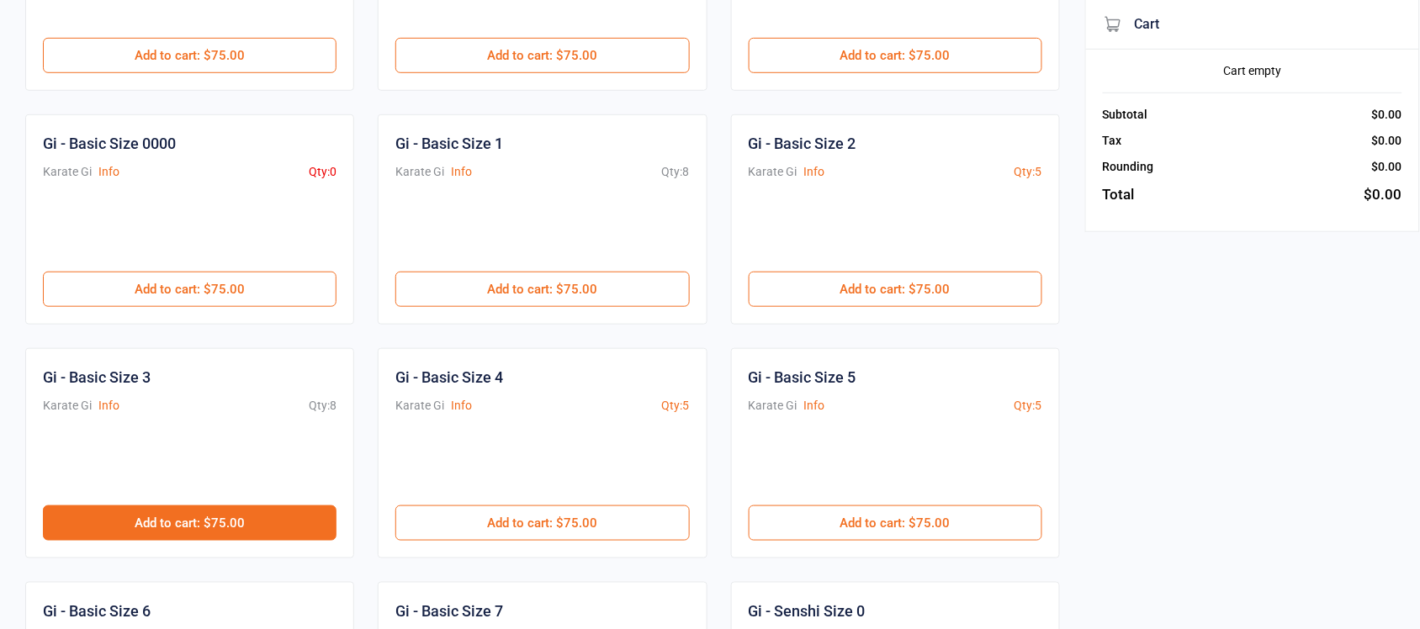
click at [216, 528] on button "Add to cart : $75.00" at bounding box center [190, 522] width 294 height 35
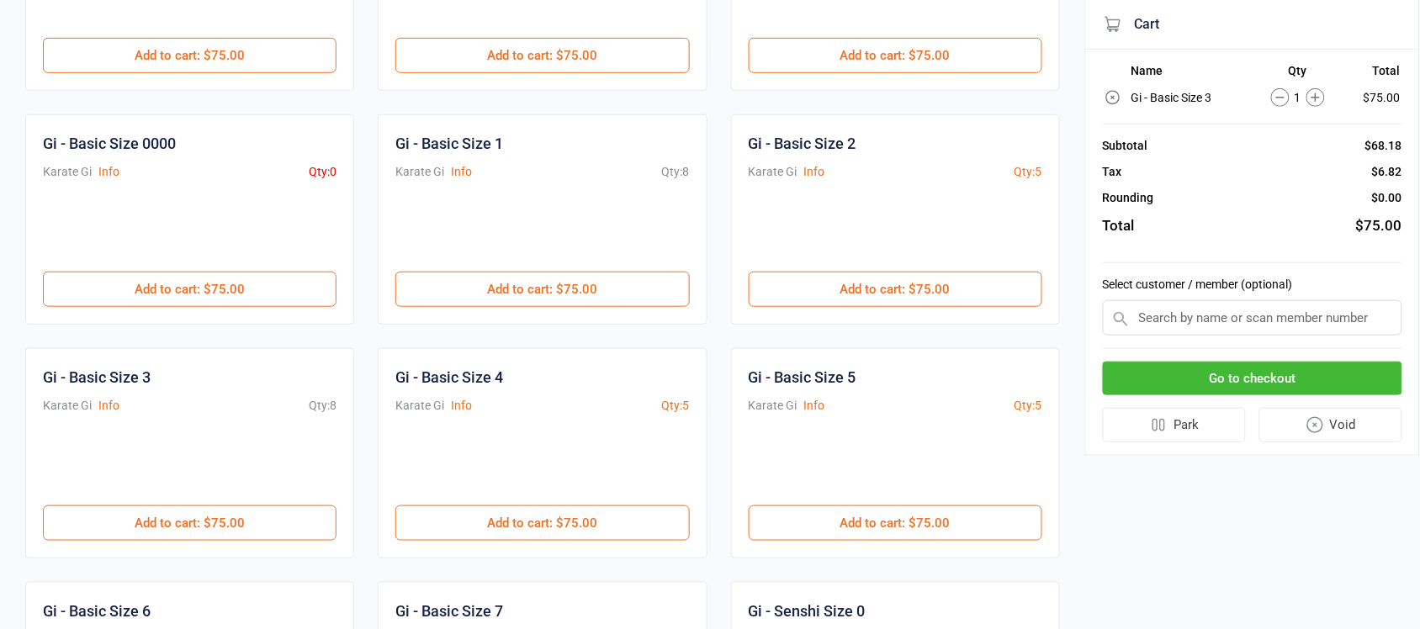
click at [1220, 322] on input "text" at bounding box center [1252, 317] width 299 height 35
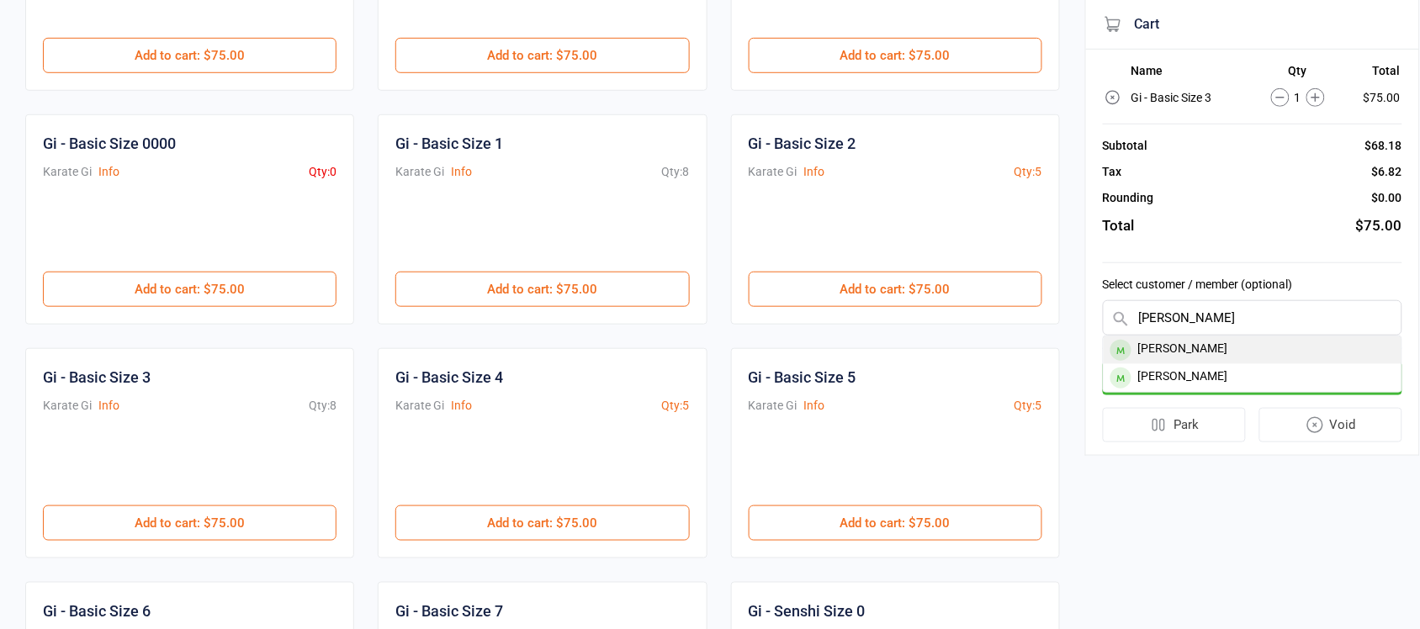
type input "debora"
click at [1204, 349] on div "Deborah Canepa" at bounding box center [1252, 350] width 298 height 28
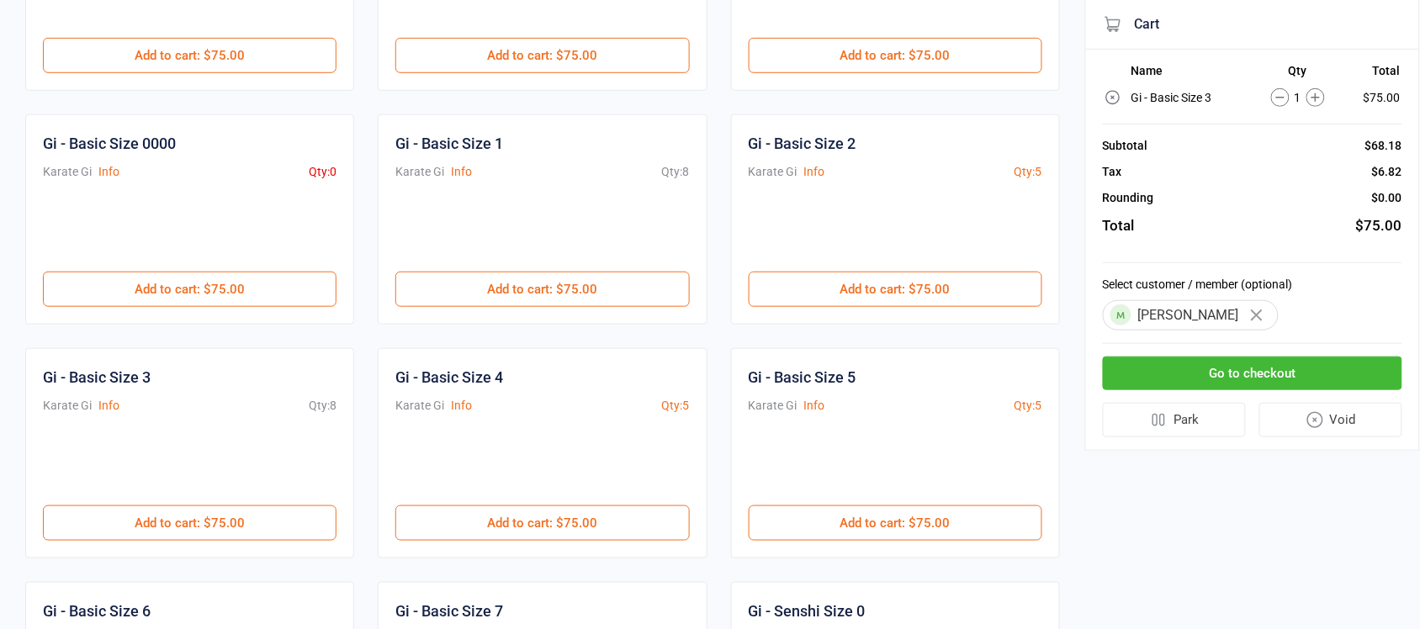
click at [1218, 370] on button "Go to checkout" at bounding box center [1252, 374] width 299 height 34
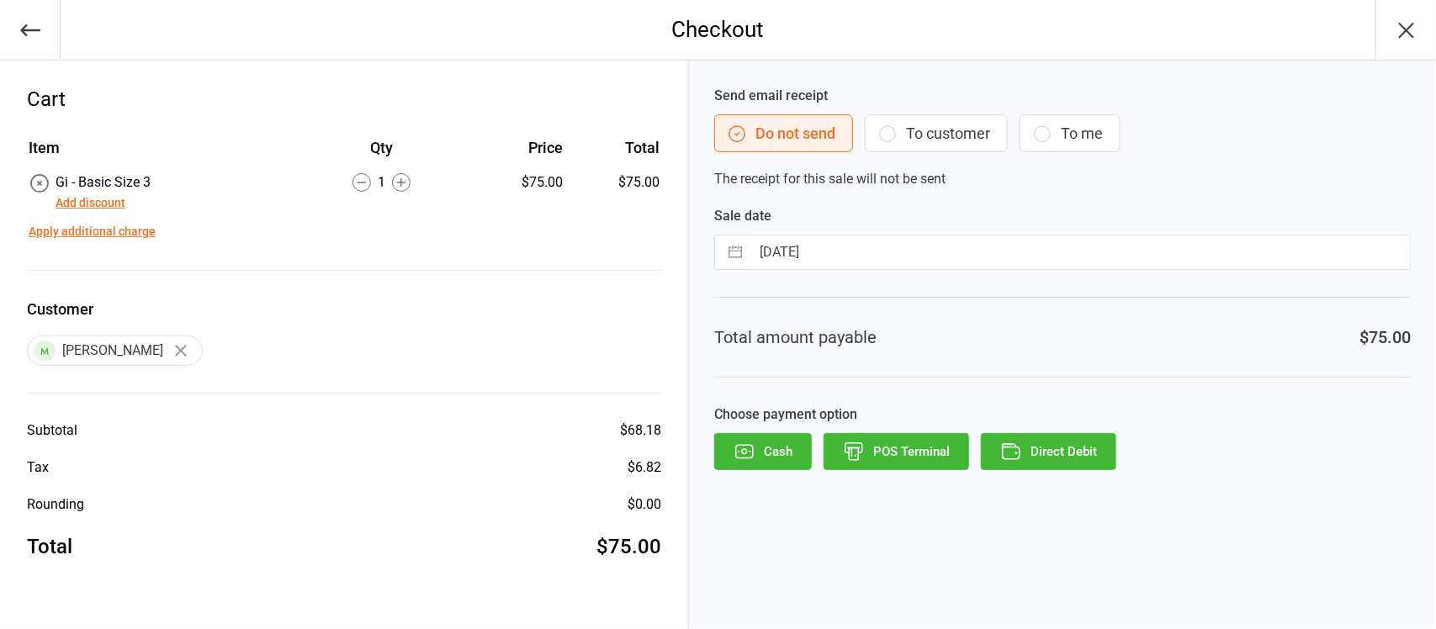
click at [97, 198] on button "Add discount" at bounding box center [91, 203] width 70 height 18
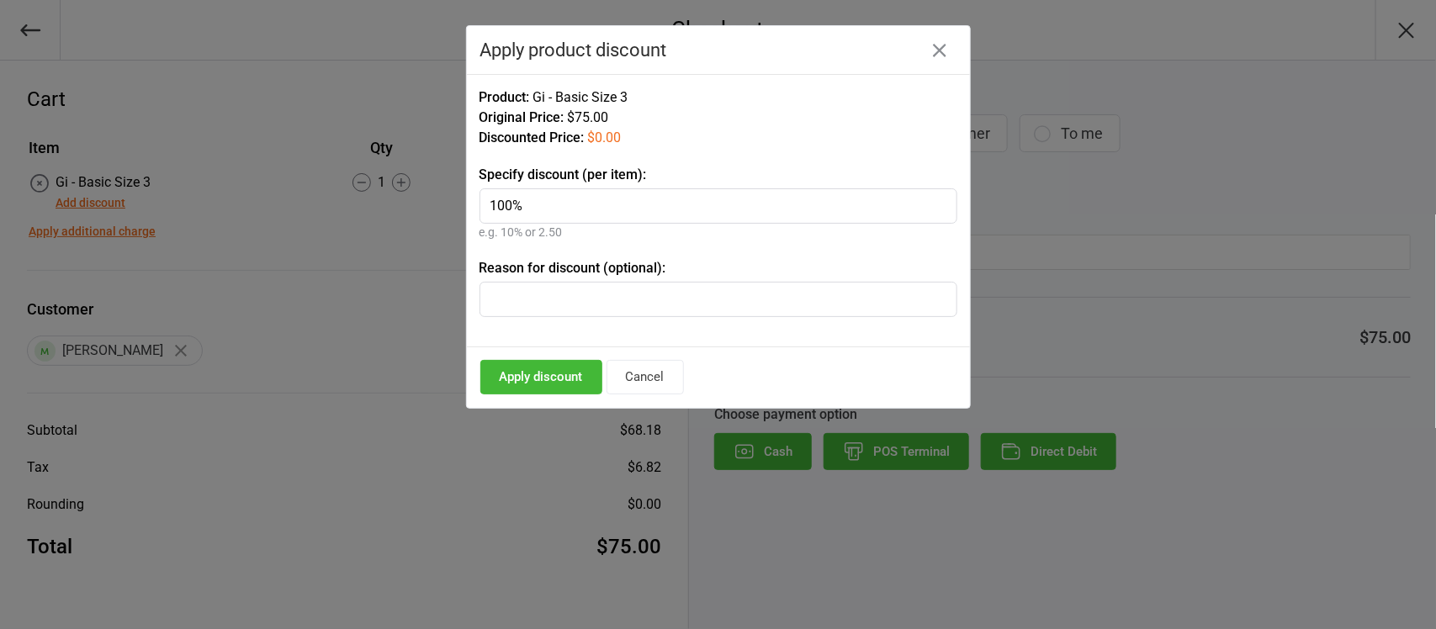
type input "100%"
type input "Starter Gi"
click at [599, 381] on button "Apply discount" at bounding box center [541, 377] width 122 height 34
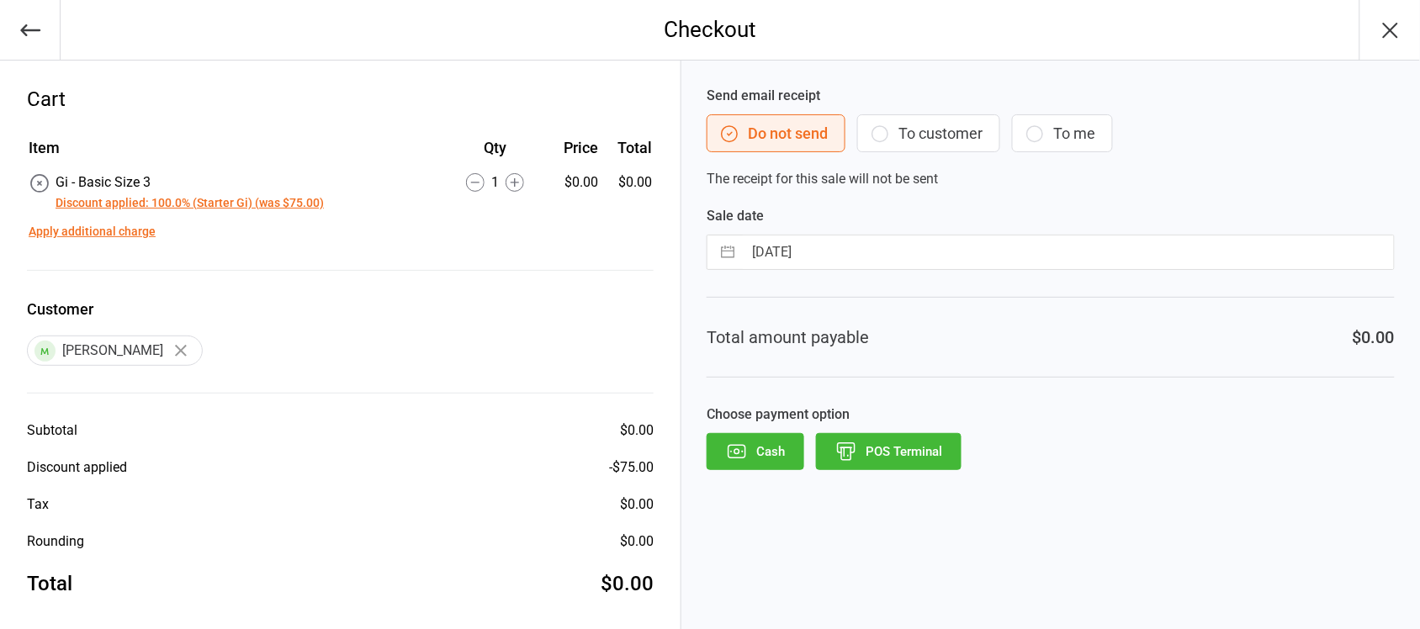
click at [737, 467] on button "Cash" at bounding box center [755, 451] width 98 height 37
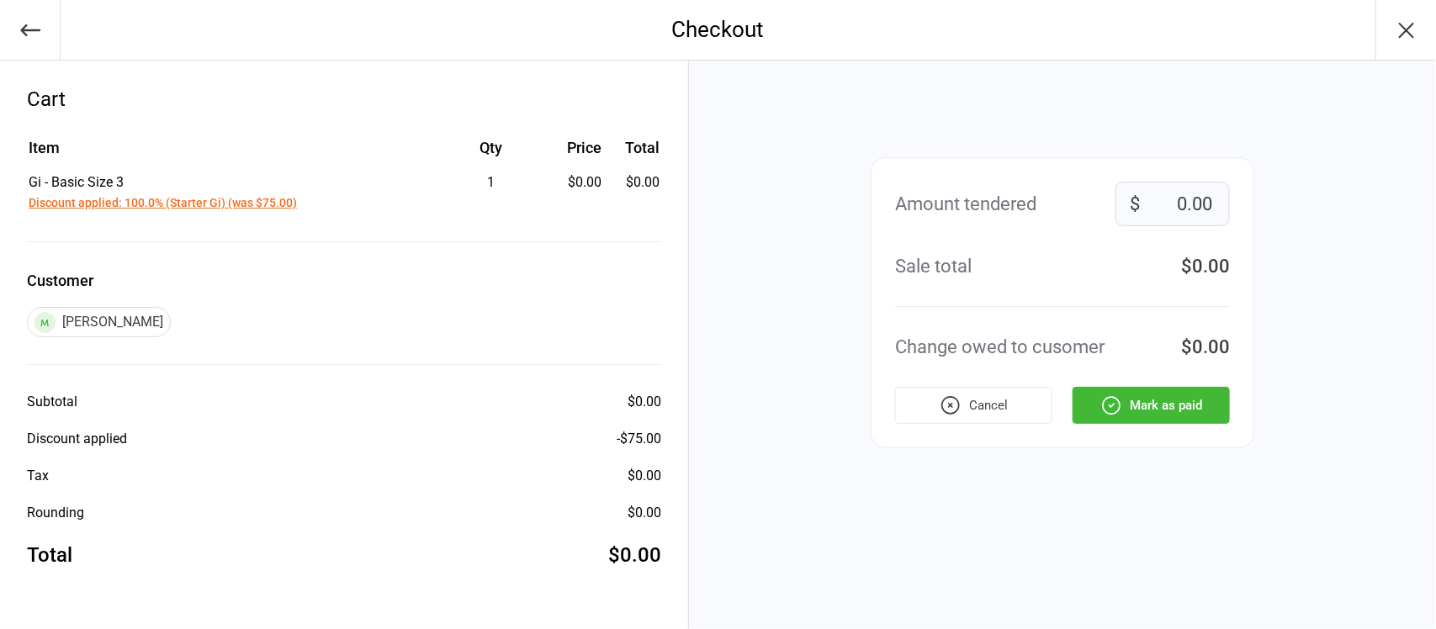
click at [1131, 416] on button "Mark as paid" at bounding box center [1150, 405] width 157 height 37
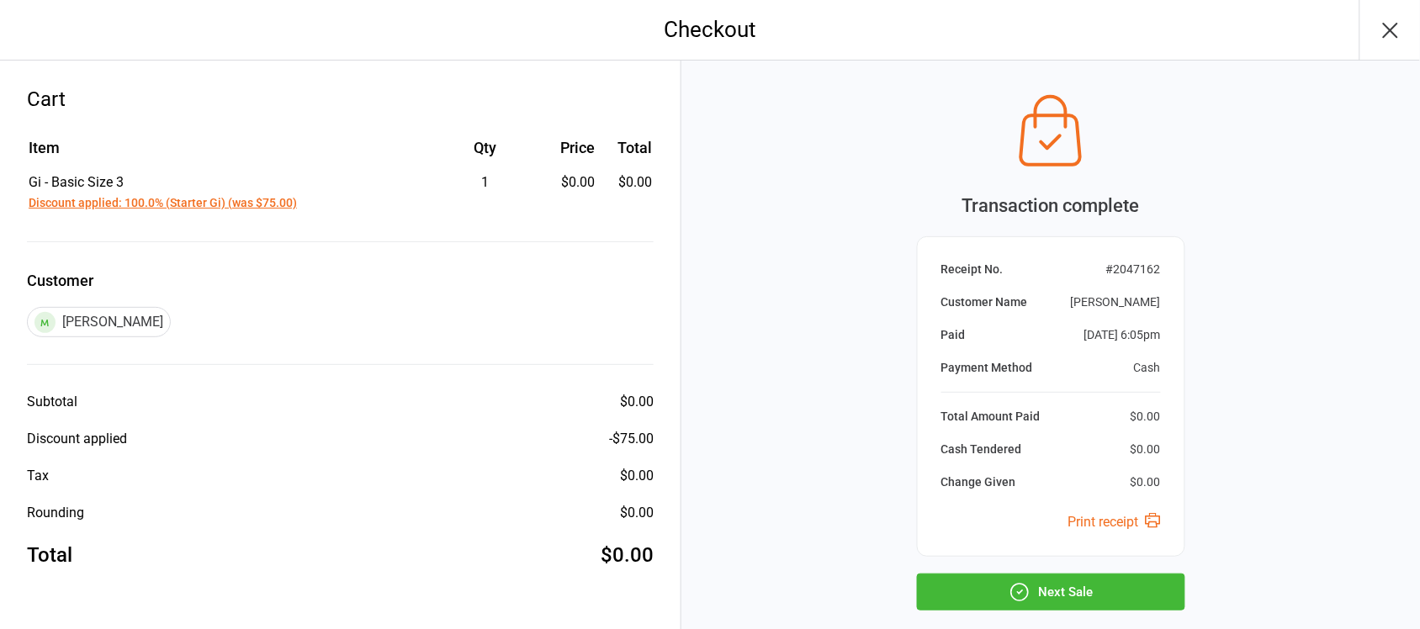
click at [1400, 34] on icon "button" at bounding box center [1390, 30] width 27 height 27
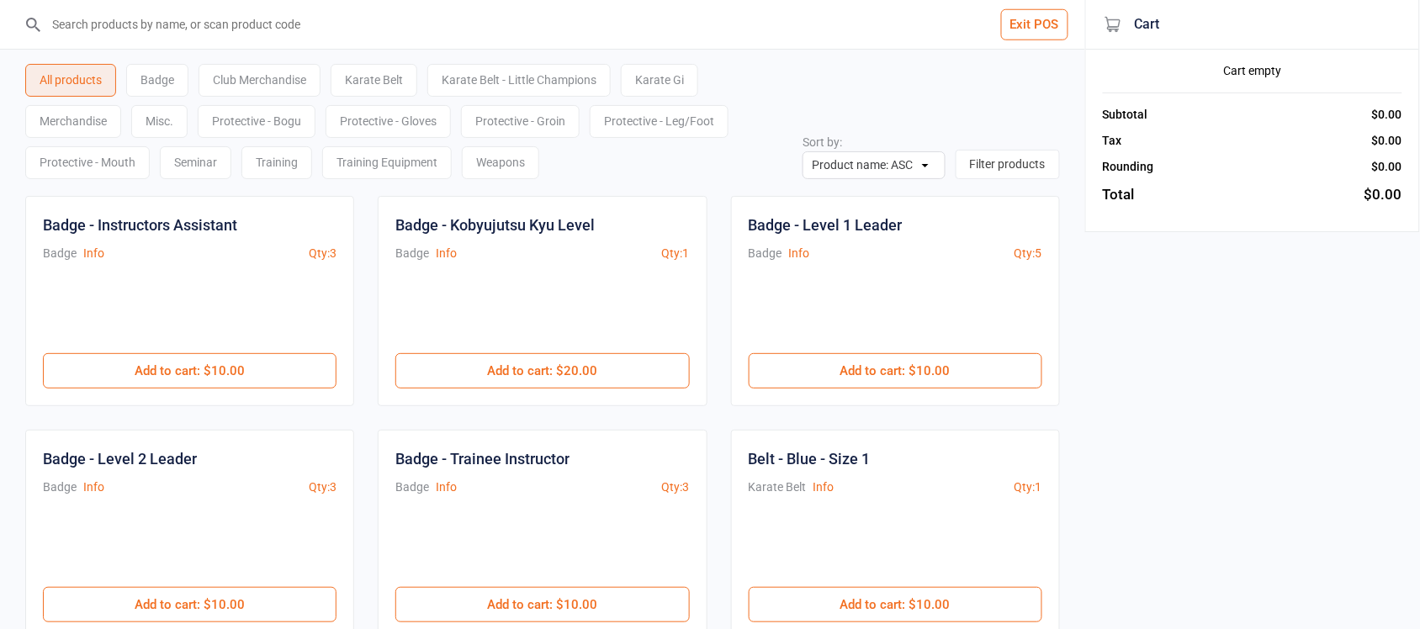
click at [1040, 29] on button "Exit POS" at bounding box center [1034, 24] width 67 height 31
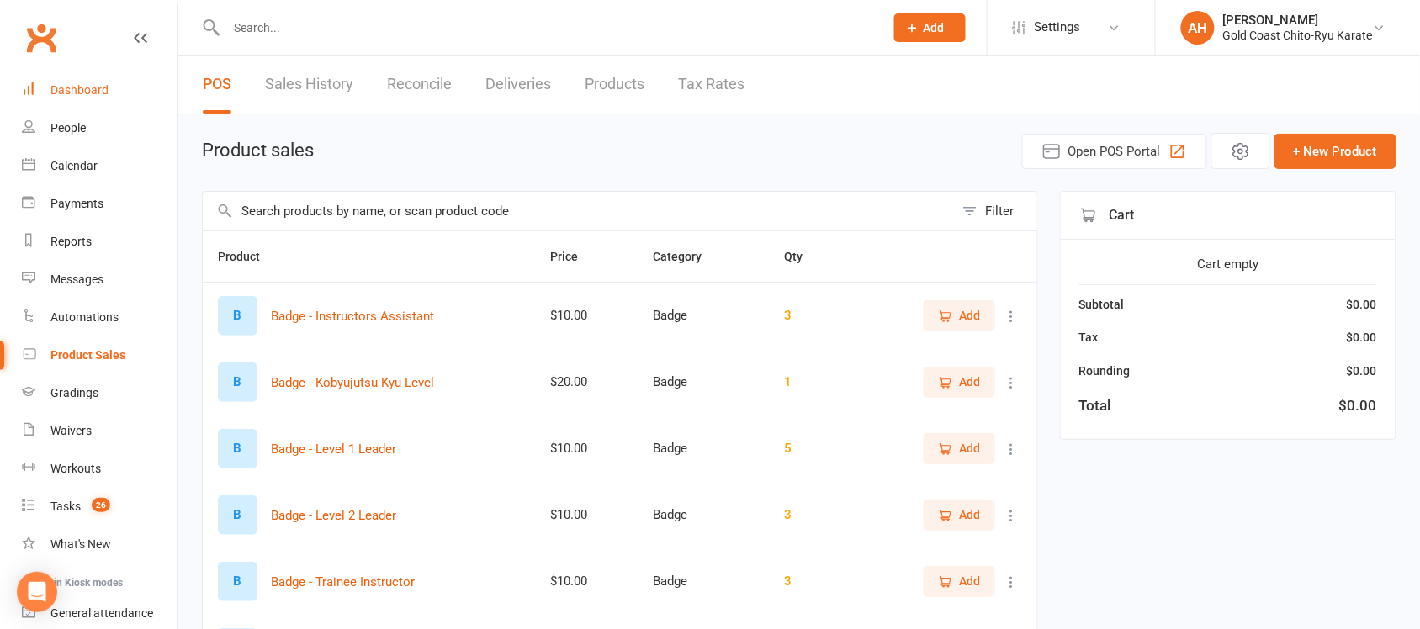
click at [82, 89] on div "Dashboard" at bounding box center [79, 89] width 58 height 13
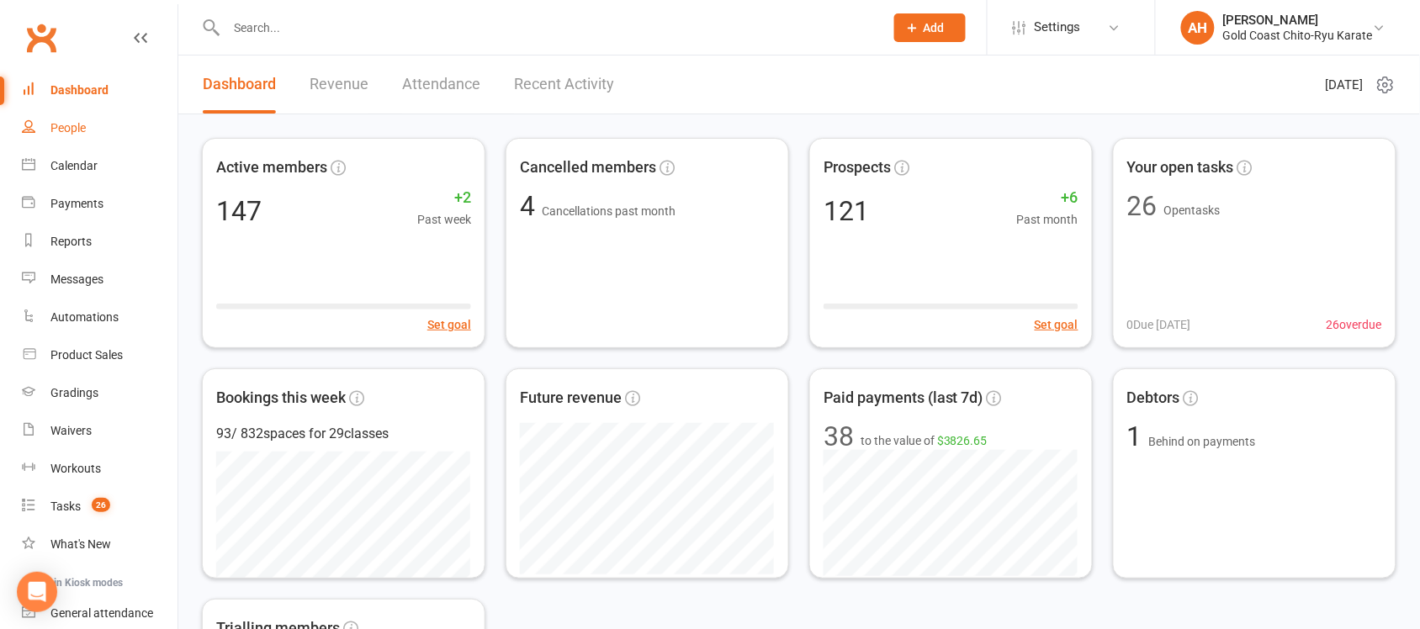
click at [66, 133] on div "People" at bounding box center [67, 127] width 35 height 13
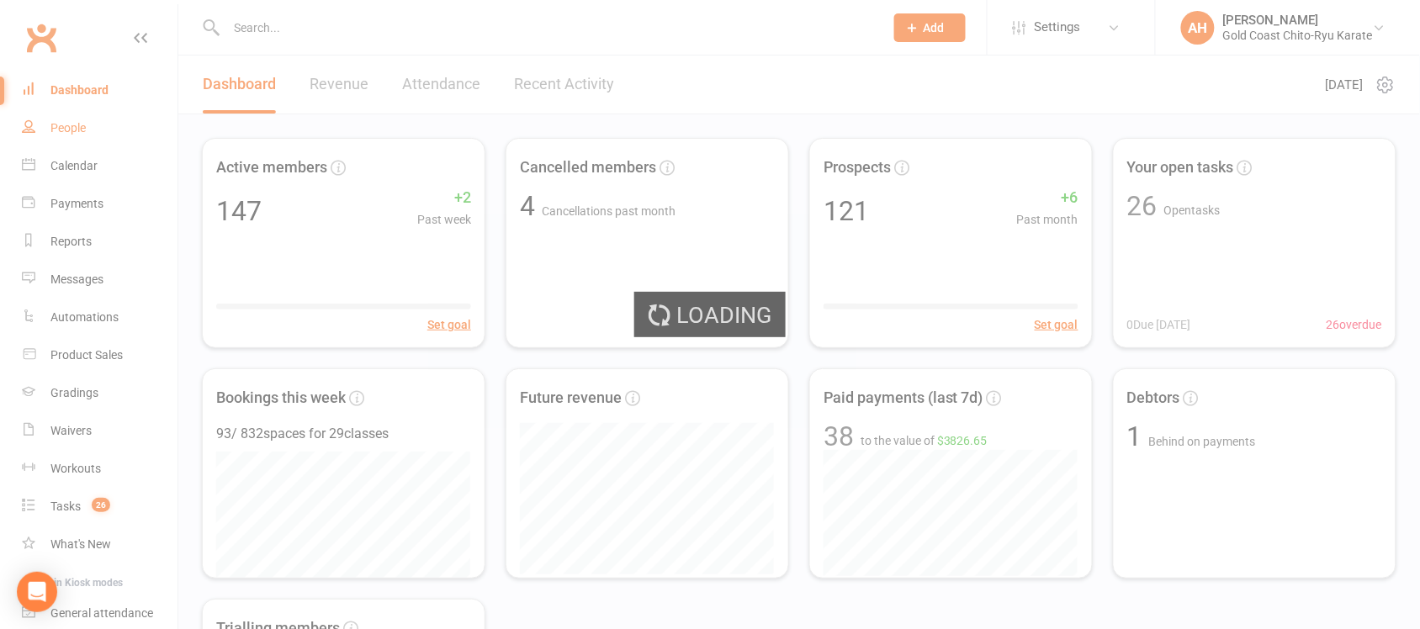
select select "50"
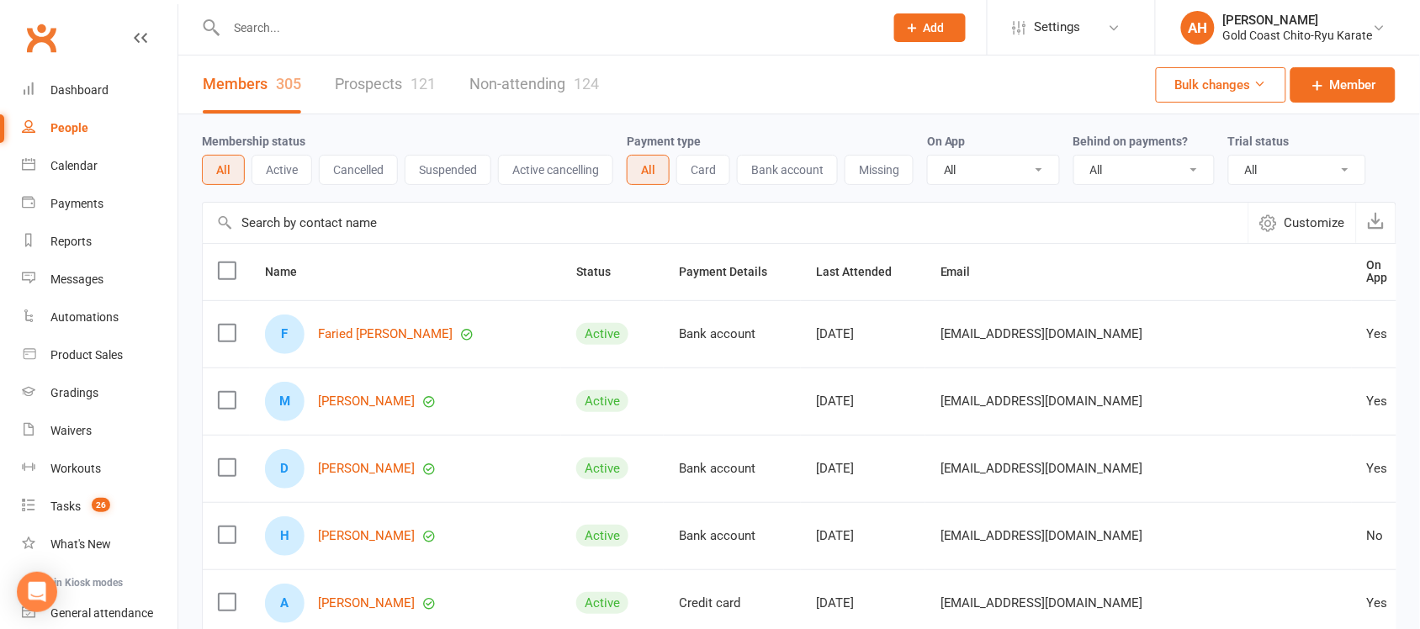
click at [460, 166] on button "Suspended" at bounding box center [448, 170] width 87 height 30
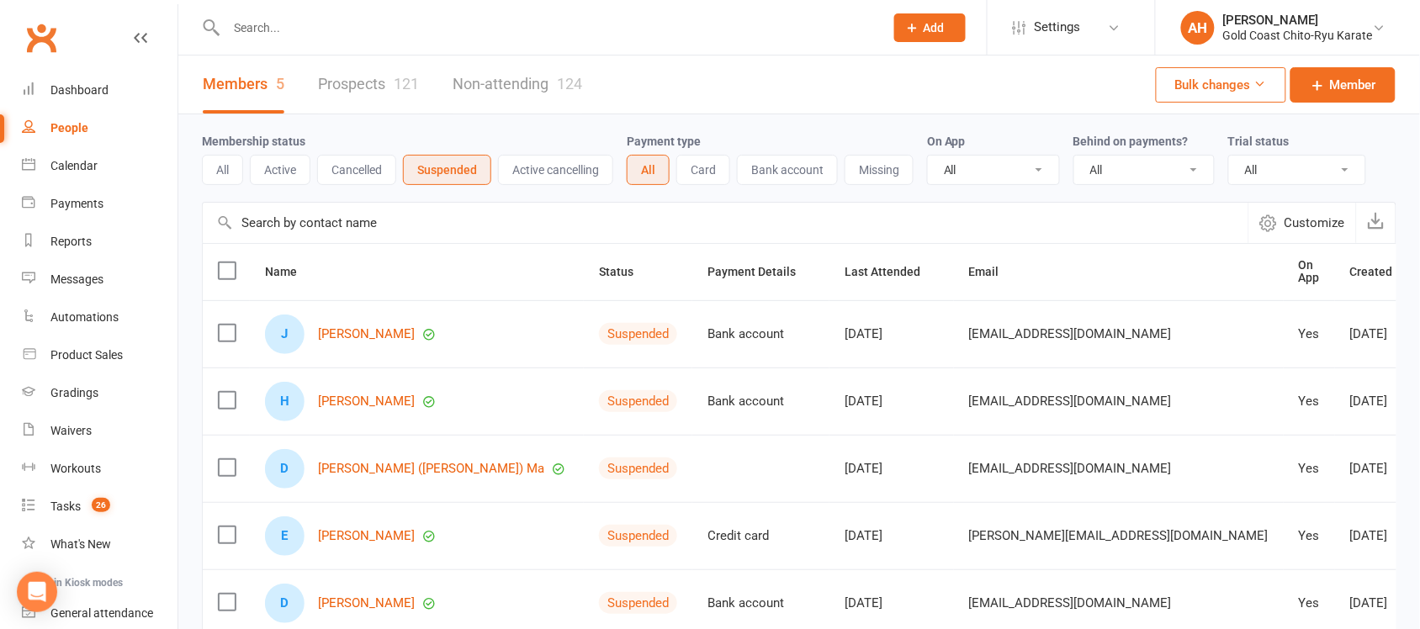
click at [559, 170] on button "Active cancelling" at bounding box center [555, 170] width 115 height 30
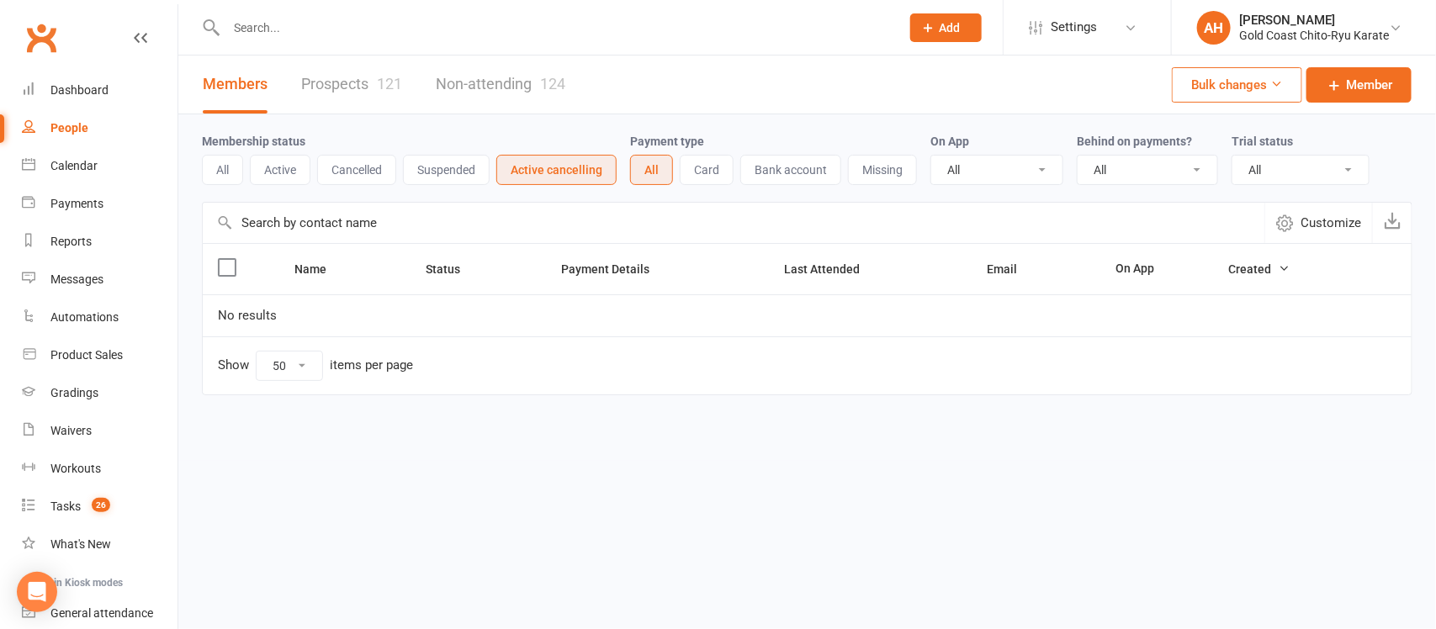
click at [362, 172] on button "Cancelled" at bounding box center [356, 170] width 79 height 30
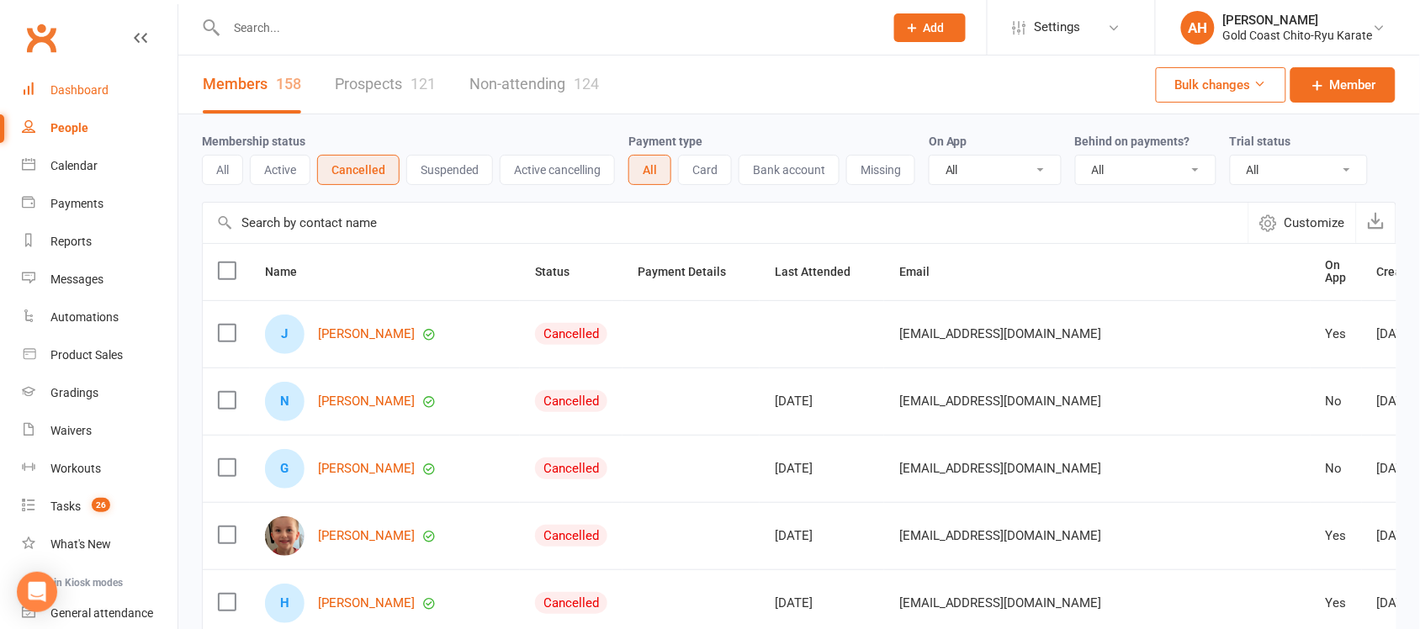
click at [87, 78] on link "Dashboard" at bounding box center [100, 90] width 156 height 38
